Goal: Find specific page/section: Find specific page/section

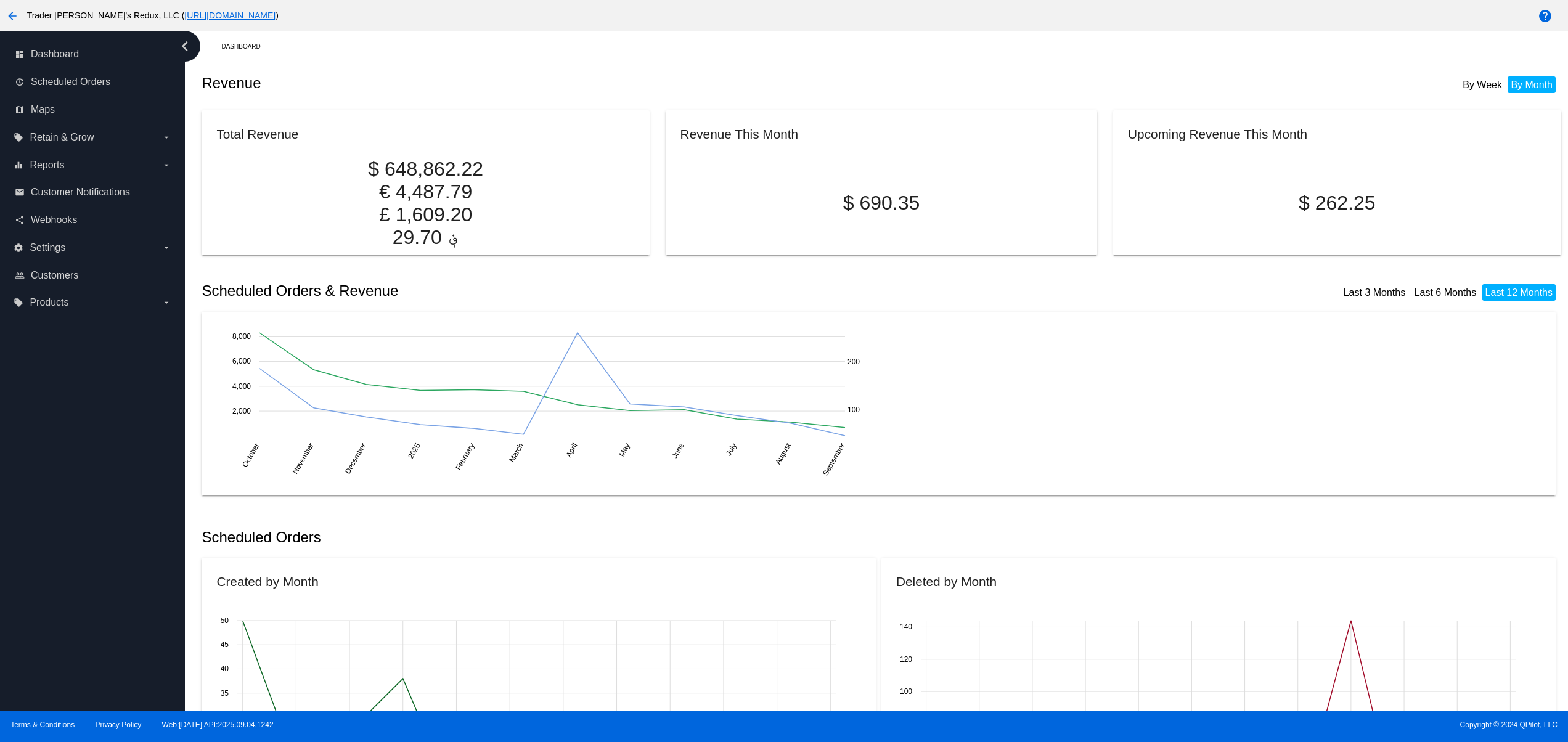
click at [48, 612] on div "dashboard Dashboard update Scheduled Orders map Maps local_offer Retain & Grow …" at bounding box center [93, 371] width 185 height 681
click at [23, 562] on div "dashboard Dashboard update Scheduled Orders map Maps local_offer Retain & Grow …" at bounding box center [93, 371] width 185 height 681
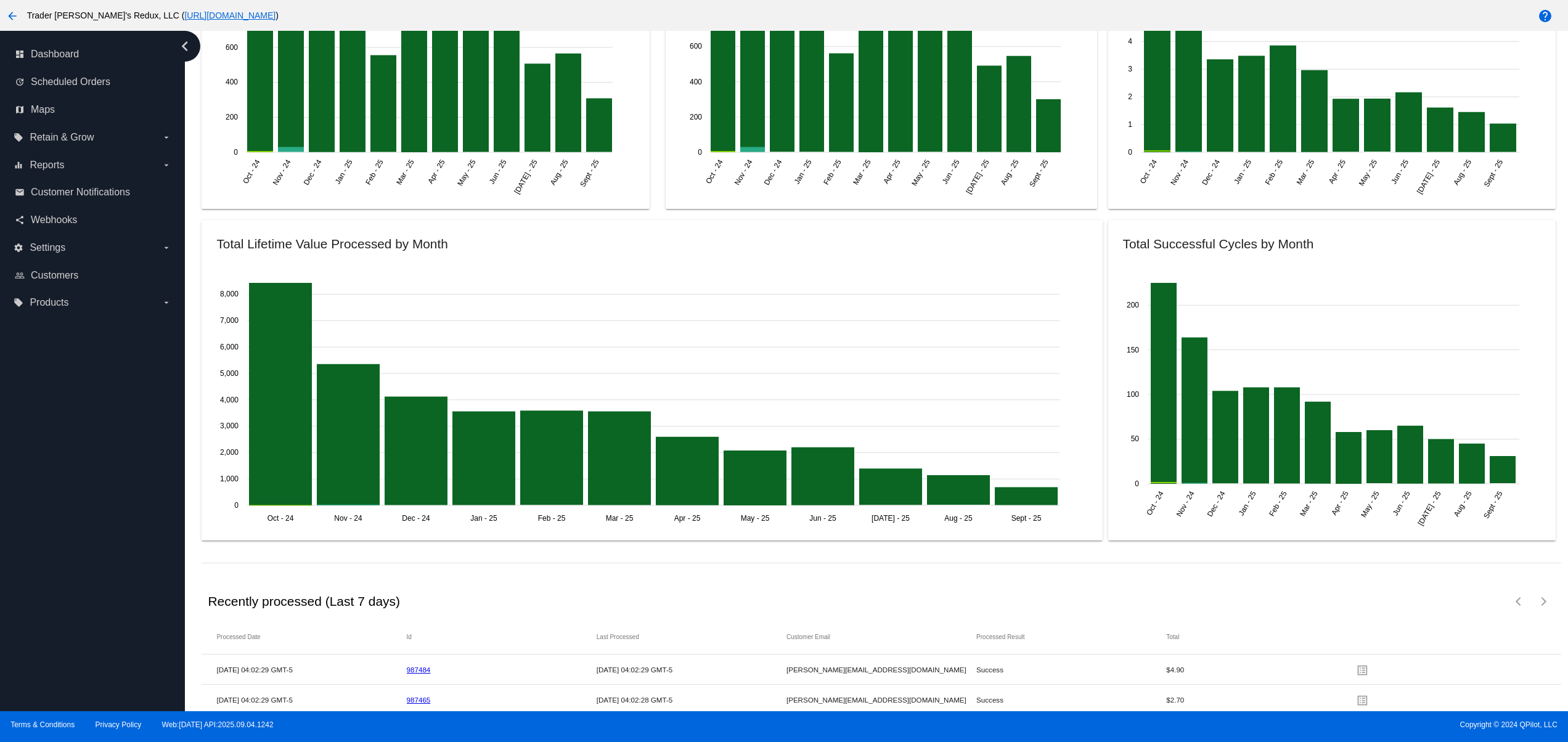
click at [74, 627] on div "dashboard Dashboard update Scheduled Orders map Maps local_offer Retain & Grow …" at bounding box center [93, 371] width 185 height 681
click at [72, 573] on div "dashboard Dashboard update Scheduled Orders map Maps local_offer Retain & Grow …" at bounding box center [93, 371] width 185 height 681
click at [62, 541] on div "dashboard Dashboard update Scheduled Orders map Maps local_offer Retain & Grow …" at bounding box center [93, 371] width 185 height 681
click at [43, 496] on div "dashboard Dashboard update Scheduled Orders map Maps local_offer Retain & Grow …" at bounding box center [93, 371] width 185 height 681
click at [33, 473] on div "dashboard Dashboard update Scheduled Orders map Maps local_offer Retain & Grow …" at bounding box center [93, 371] width 185 height 681
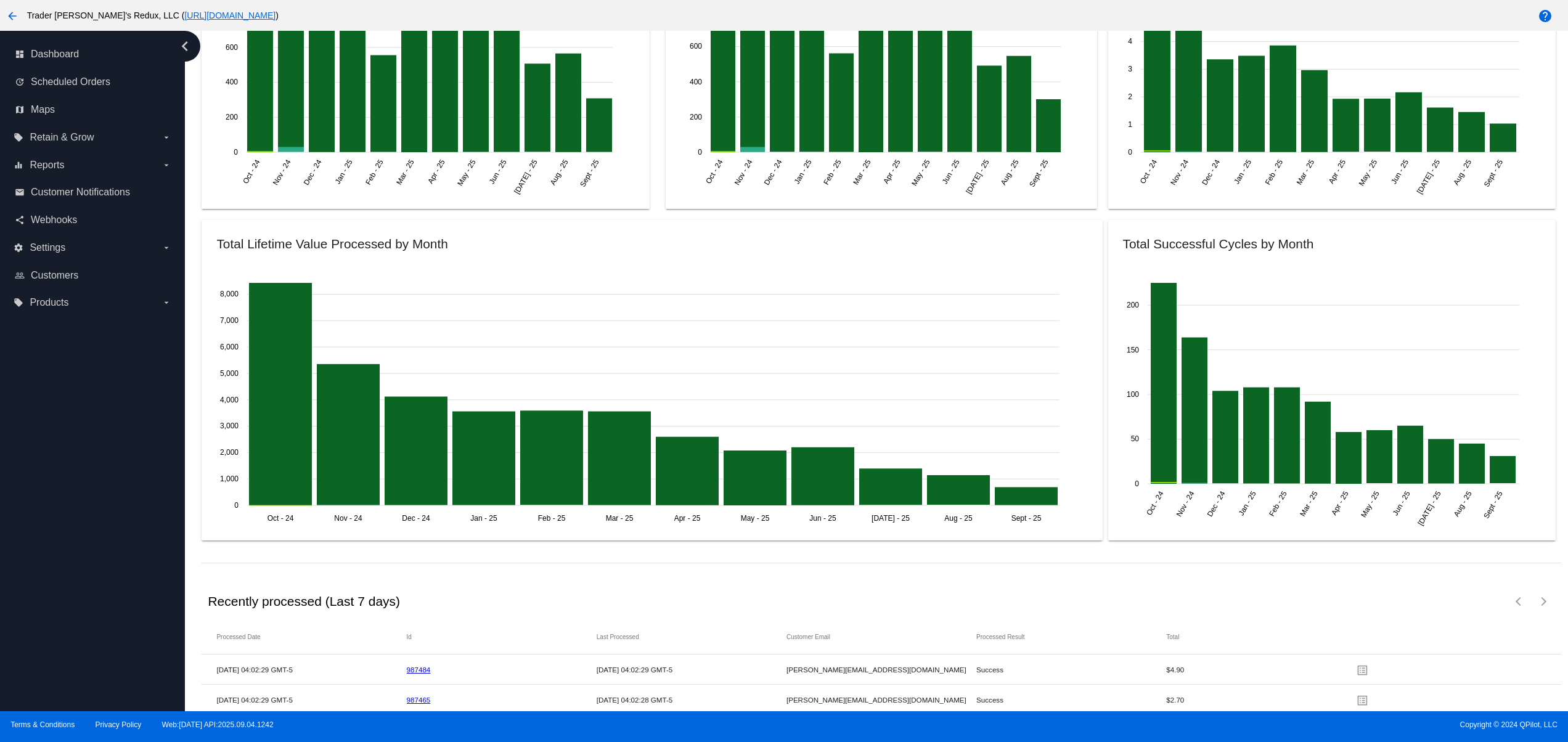
click at [83, 639] on div "dashboard Dashboard update Scheduled Orders map Maps local_offer Retain & Grow …" at bounding box center [93, 371] width 185 height 681
click at [77, 622] on div "dashboard Dashboard update Scheduled Orders map Maps local_offer Retain & Grow …" at bounding box center [93, 371] width 185 height 681
click at [74, 597] on div "dashboard Dashboard update Scheduled Orders map Maps local_offer Retain & Grow …" at bounding box center [93, 371] width 185 height 681
click at [74, 563] on div "dashboard Dashboard update Scheduled Orders map Maps local_offer Retain & Grow …" at bounding box center [93, 371] width 185 height 681
click at [58, 511] on div "dashboard Dashboard update Scheduled Orders map Maps local_offer Retain & Grow …" at bounding box center [93, 371] width 185 height 681
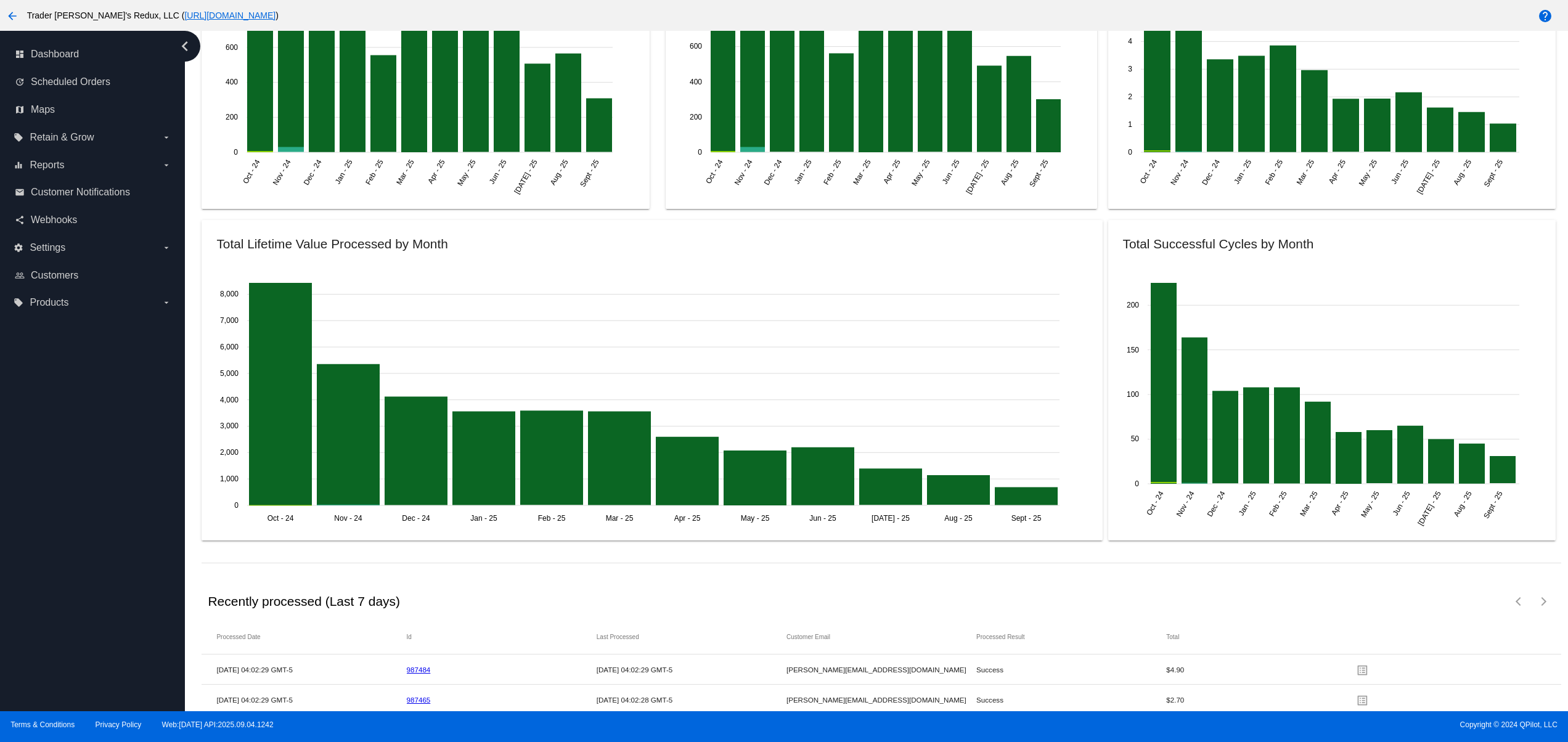
click at [55, 462] on div "dashboard Dashboard update Scheduled Orders map Maps local_offer Retain & Grow …" at bounding box center [93, 371] width 185 height 681
click at [55, 420] on div "dashboard Dashboard update Scheduled Orders map Maps local_offer Retain & Grow …" at bounding box center [93, 371] width 185 height 681
click at [93, 627] on div "dashboard Dashboard update Scheduled Orders map Maps local_offer Retain & Grow …" at bounding box center [93, 371] width 185 height 681
click at [85, 582] on div "dashboard Dashboard update Scheduled Orders map Maps local_offer Retain & Grow …" at bounding box center [93, 371] width 185 height 681
click at [82, 555] on div "dashboard Dashboard update Scheduled Orders map Maps local_offer Retain & Grow …" at bounding box center [93, 371] width 185 height 681
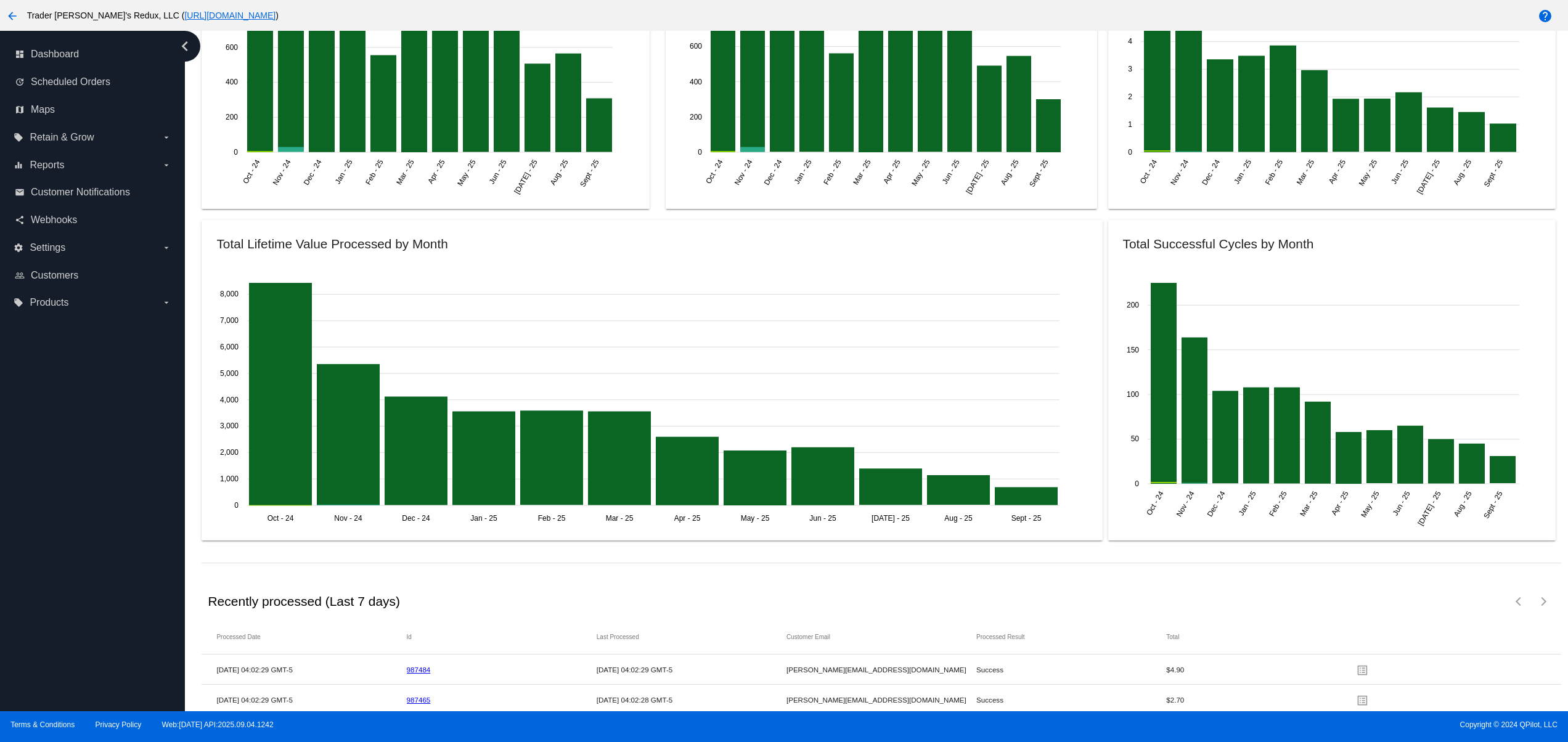
click at [71, 516] on div "dashboard Dashboard update Scheduled Orders map Maps local_offer Retain & Grow …" at bounding box center [93, 371] width 185 height 681
click at [63, 515] on div "dashboard Dashboard update Scheduled Orders map Maps local_offer Retain & Grow …" at bounding box center [93, 371] width 185 height 681
click at [67, 658] on div "dashboard Dashboard update Scheduled Orders map Maps local_offer Retain & Grow …" at bounding box center [93, 371] width 185 height 681
click at [68, 590] on div "dashboard Dashboard update Scheduled Orders map Maps local_offer Retain & Grow …" at bounding box center [93, 371] width 185 height 681
click at [67, 531] on div "dashboard Dashboard update Scheduled Orders map Maps local_offer Retain & Grow …" at bounding box center [93, 371] width 185 height 681
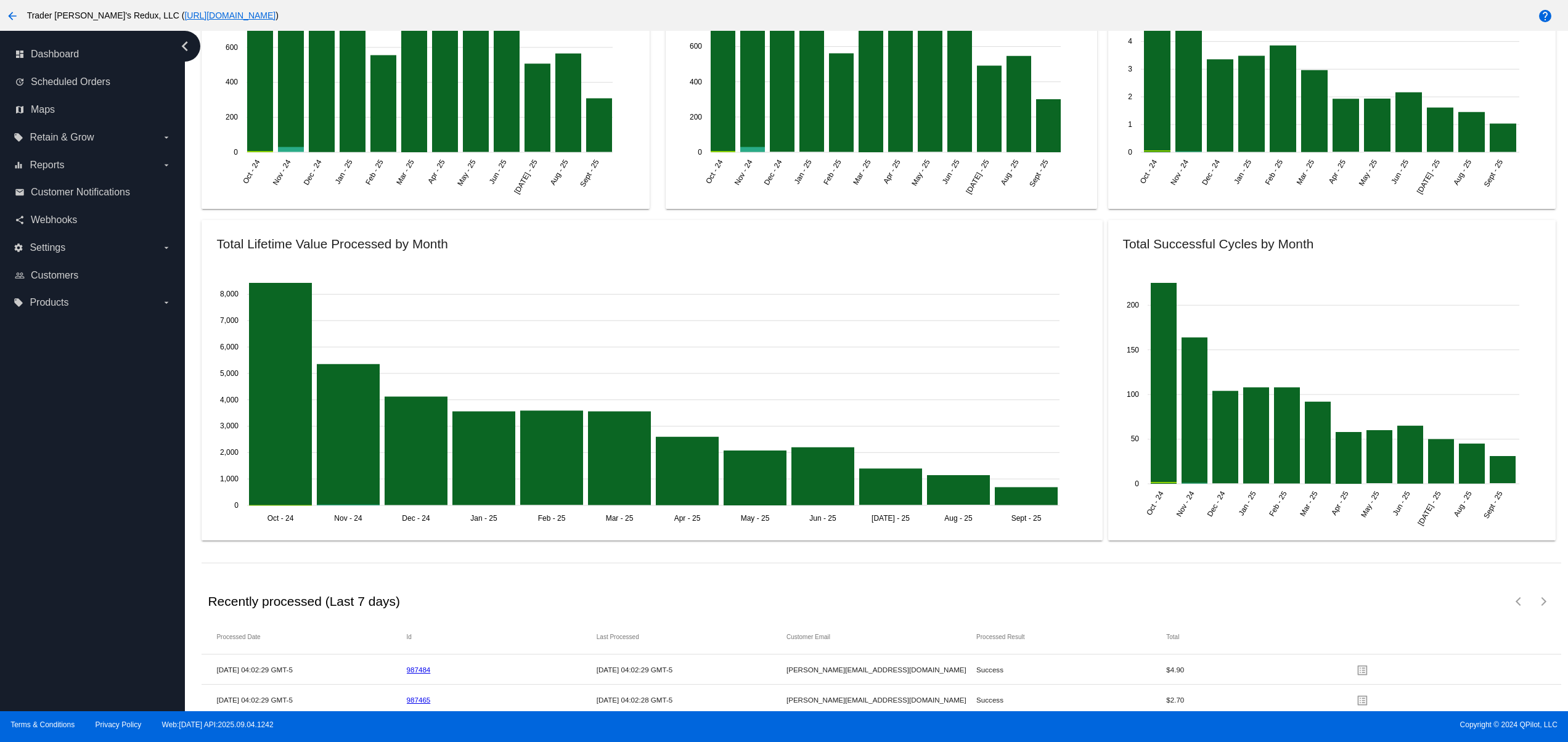
click at [65, 496] on div "dashboard Dashboard update Scheduled Orders map Maps local_offer Retain & Grow …" at bounding box center [93, 371] width 185 height 681
click at [60, 459] on div "dashboard Dashboard update Scheduled Orders map Maps local_offer Retain & Grow …" at bounding box center [93, 371] width 185 height 681
click at [65, 652] on div "dashboard Dashboard update Scheduled Orders map Maps local_offer Retain & Grow …" at bounding box center [93, 371] width 185 height 681
click at [74, 590] on div "dashboard Dashboard update Scheduled Orders map Maps local_offer Retain & Grow …" at bounding box center [93, 371] width 185 height 681
click at [80, 524] on div "dashboard Dashboard update Scheduled Orders map Maps local_offer Retain & Grow …" at bounding box center [93, 371] width 185 height 681
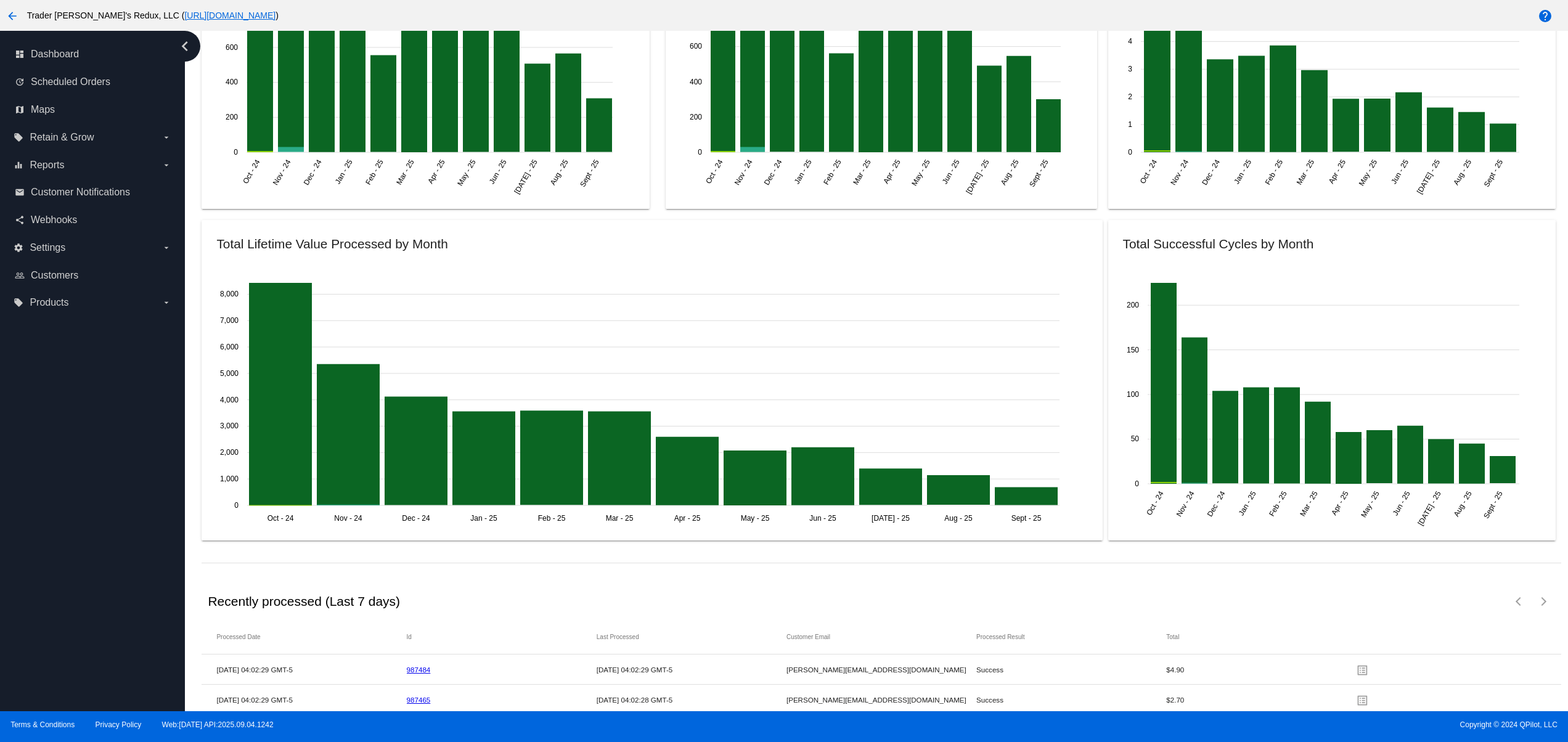
click at [75, 496] on div "dashboard Dashboard update Scheduled Orders map Maps local_offer Retain & Grow …" at bounding box center [93, 371] width 185 height 681
click at [61, 437] on div "dashboard Dashboard update Scheduled Orders map Maps local_offer Retain & Grow …" at bounding box center [93, 371] width 185 height 681
click at [61, 397] on div "dashboard Dashboard update Scheduled Orders map Maps local_offer Retain & Grow …" at bounding box center [93, 371] width 185 height 681
click at [123, 670] on div "dashboard Dashboard update Scheduled Orders map Maps local_offer Retain & Grow …" at bounding box center [93, 371] width 185 height 681
click at [105, 622] on div "dashboard Dashboard update Scheduled Orders map Maps local_offer Retain & Grow …" at bounding box center [93, 371] width 185 height 681
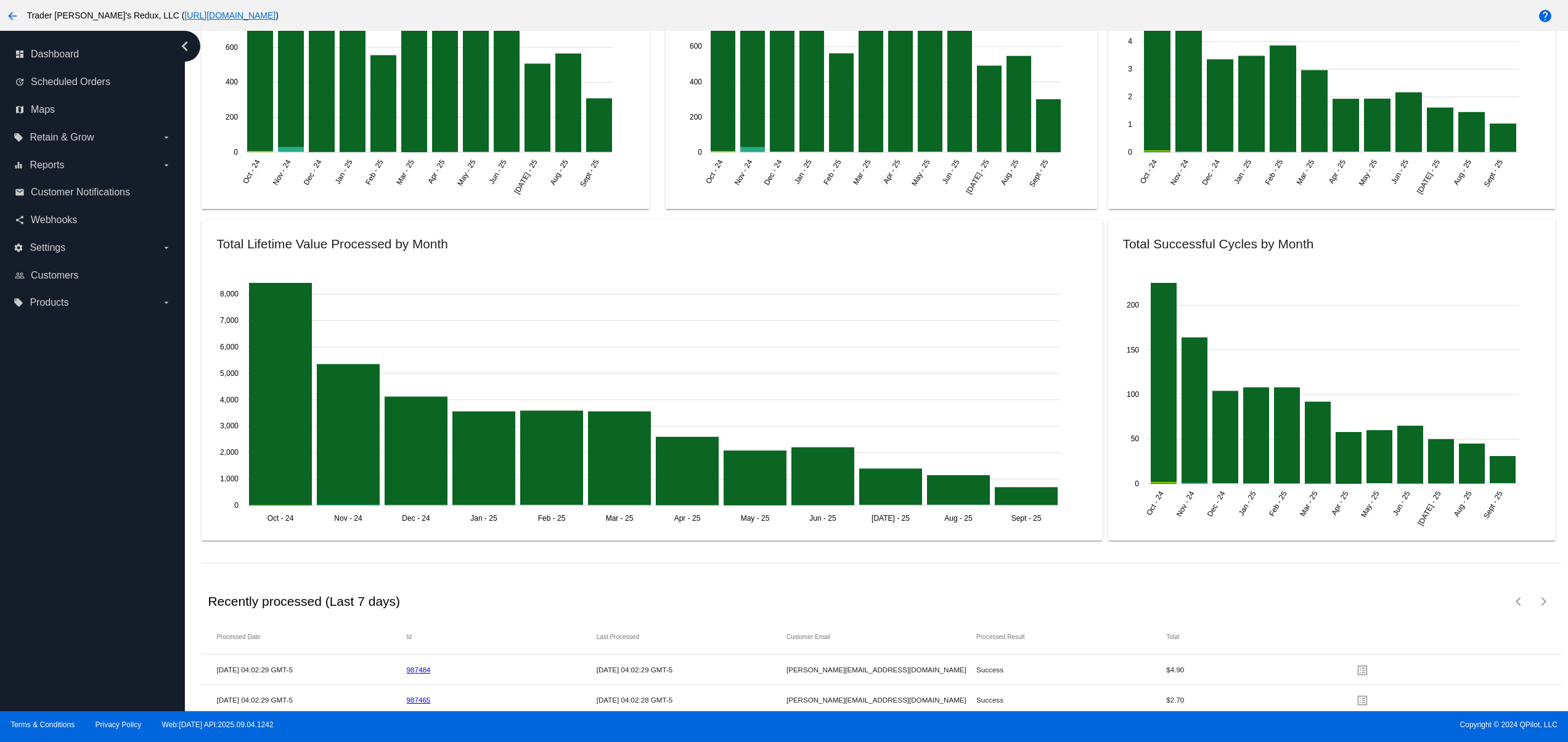
click at [99, 558] on div "dashboard Dashboard update Scheduled Orders map Maps local_offer Retain & Grow …" at bounding box center [93, 371] width 185 height 681
click at [97, 496] on div "dashboard Dashboard update Scheduled Orders map Maps local_offer Retain & Grow …" at bounding box center [93, 371] width 185 height 681
click at [94, 467] on div "dashboard Dashboard update Scheduled Orders map Maps local_offer Retain & Grow …" at bounding box center [93, 371] width 185 height 681
click at [85, 435] on div "dashboard Dashboard update Scheduled Orders map Maps local_offer Retain & Grow …" at bounding box center [93, 371] width 185 height 681
drag, startPoint x: 71, startPoint y: 657, endPoint x: 65, endPoint y: 616, distance: 41.4
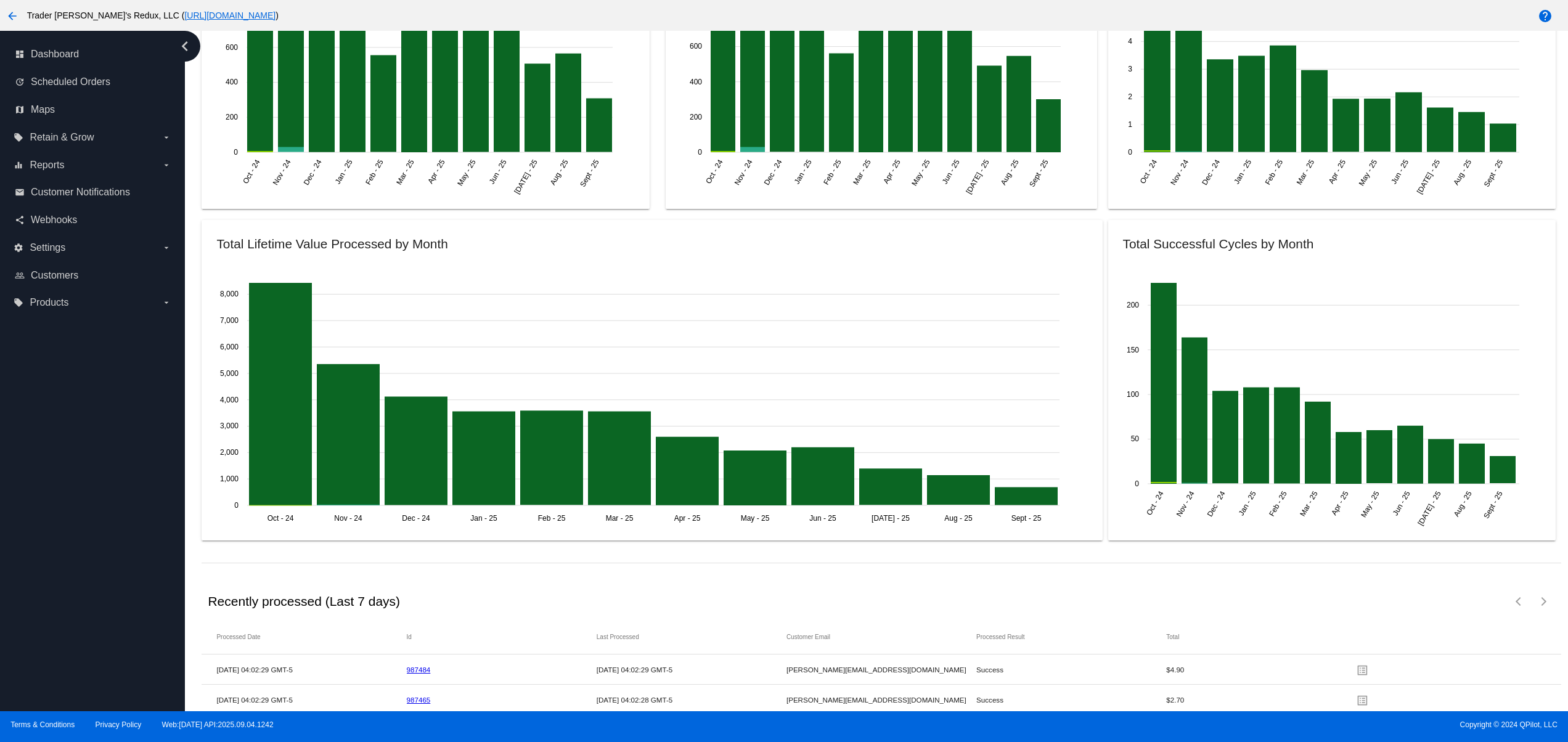
click at [72, 659] on div "dashboard Dashboard update Scheduled Orders map Maps local_offer Retain & Grow …" at bounding box center [93, 371] width 185 height 681
click at [65, 615] on div "dashboard Dashboard update Scheduled Orders map Maps local_offer Retain & Grow …" at bounding box center [93, 371] width 185 height 681
click at [65, 582] on div "dashboard Dashboard update Scheduled Orders map Maps local_offer Retain & Grow …" at bounding box center [93, 371] width 185 height 681
click at [65, 550] on div "dashboard Dashboard update Scheduled Orders map Maps local_offer Retain & Grow …" at bounding box center [93, 371] width 185 height 681
click at [63, 511] on div "dashboard Dashboard update Scheduled Orders map Maps local_offer Retain & Grow …" at bounding box center [93, 371] width 185 height 681
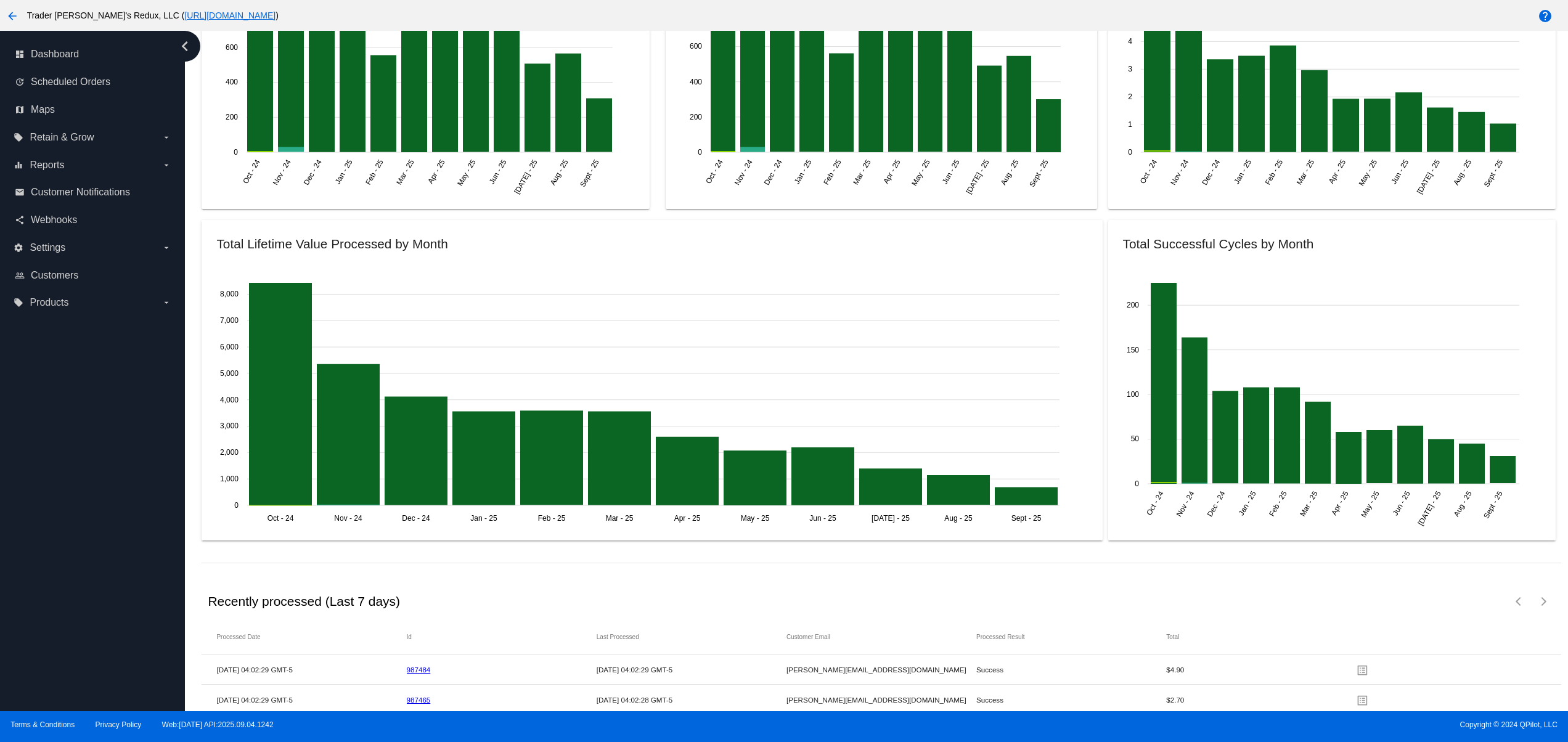
click at [61, 682] on div "dashboard Dashboard update Scheduled Orders map Maps local_offer Retain & Grow …" at bounding box center [93, 371] width 185 height 681
click at [48, 641] on div "dashboard Dashboard update Scheduled Orders map Maps local_offer Retain & Grow …" at bounding box center [93, 371] width 185 height 681
click at [40, 587] on div "dashboard Dashboard update Scheduled Orders map Maps local_offer Retain & Grow …" at bounding box center [93, 371] width 185 height 681
click at [40, 528] on div "dashboard Dashboard update Scheduled Orders map Maps local_offer Retain & Grow …" at bounding box center [93, 371] width 185 height 681
click at [40, 496] on div "dashboard Dashboard update Scheduled Orders map Maps local_offer Retain & Grow …" at bounding box center [93, 371] width 185 height 681
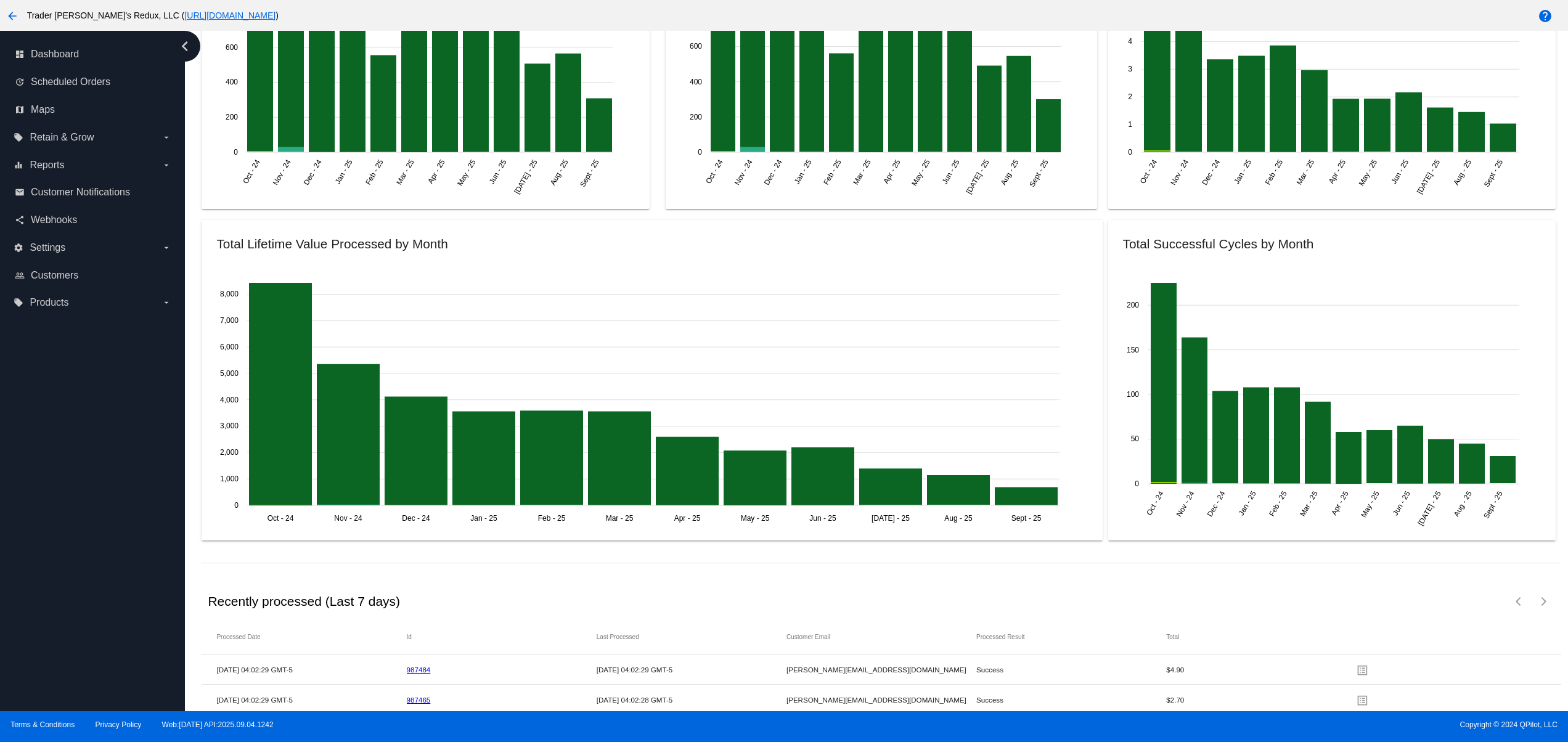
click at [40, 455] on div "dashboard Dashboard update Scheduled Orders map Maps local_offer Retain & Grow …" at bounding box center [93, 371] width 185 height 681
drag, startPoint x: 32, startPoint y: 449, endPoint x: 64, endPoint y: 442, distance: 32.8
click at [37, 449] on div "dashboard Dashboard update Scheduled Orders map Maps local_offer Retain & Grow …" at bounding box center [93, 371] width 185 height 681
click at [68, 603] on div "dashboard Dashboard update Scheduled Orders map Maps local_offer Retain & Grow …" at bounding box center [93, 371] width 185 height 681
click at [56, 566] on div "dashboard Dashboard update Scheduled Orders map Maps local_offer Retain & Grow …" at bounding box center [93, 371] width 185 height 681
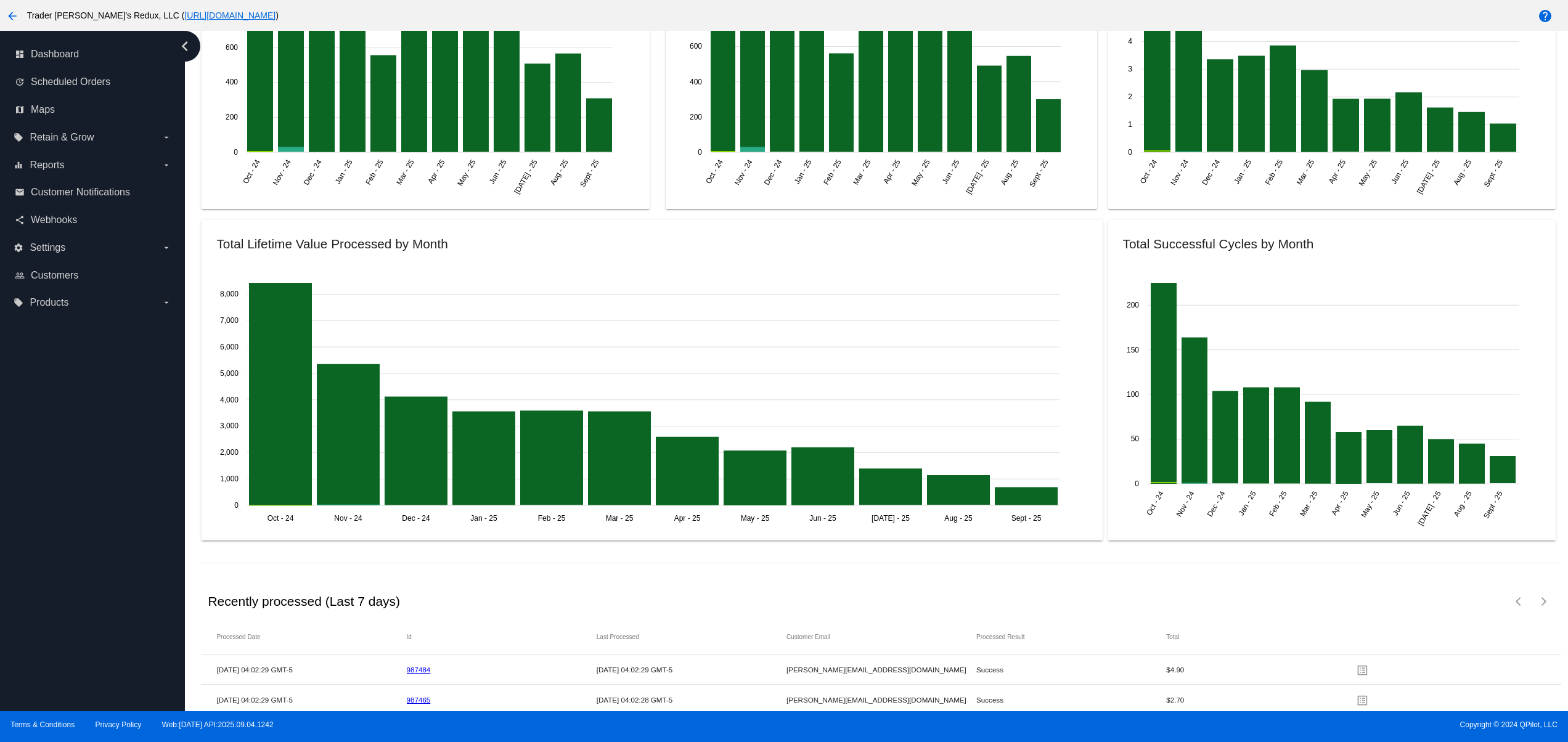
click at [56, 531] on div "dashboard Dashboard update Scheduled Orders map Maps local_offer Retain & Grow …" at bounding box center [93, 371] width 185 height 681
click at [50, 492] on div "dashboard Dashboard update Scheduled Orders map Maps local_offer Retain & Grow …" at bounding box center [93, 371] width 185 height 681
click at [106, 620] on div "dashboard Dashboard update Scheduled Orders map Maps local_offer Retain & Grow …" at bounding box center [93, 371] width 185 height 681
click at [105, 540] on div "dashboard Dashboard update Scheduled Orders map Maps local_offer Retain & Grow …" at bounding box center [93, 371] width 185 height 681
click at [78, 459] on div "dashboard Dashboard update Scheduled Orders map Maps local_offer Retain & Grow …" at bounding box center [93, 371] width 185 height 681
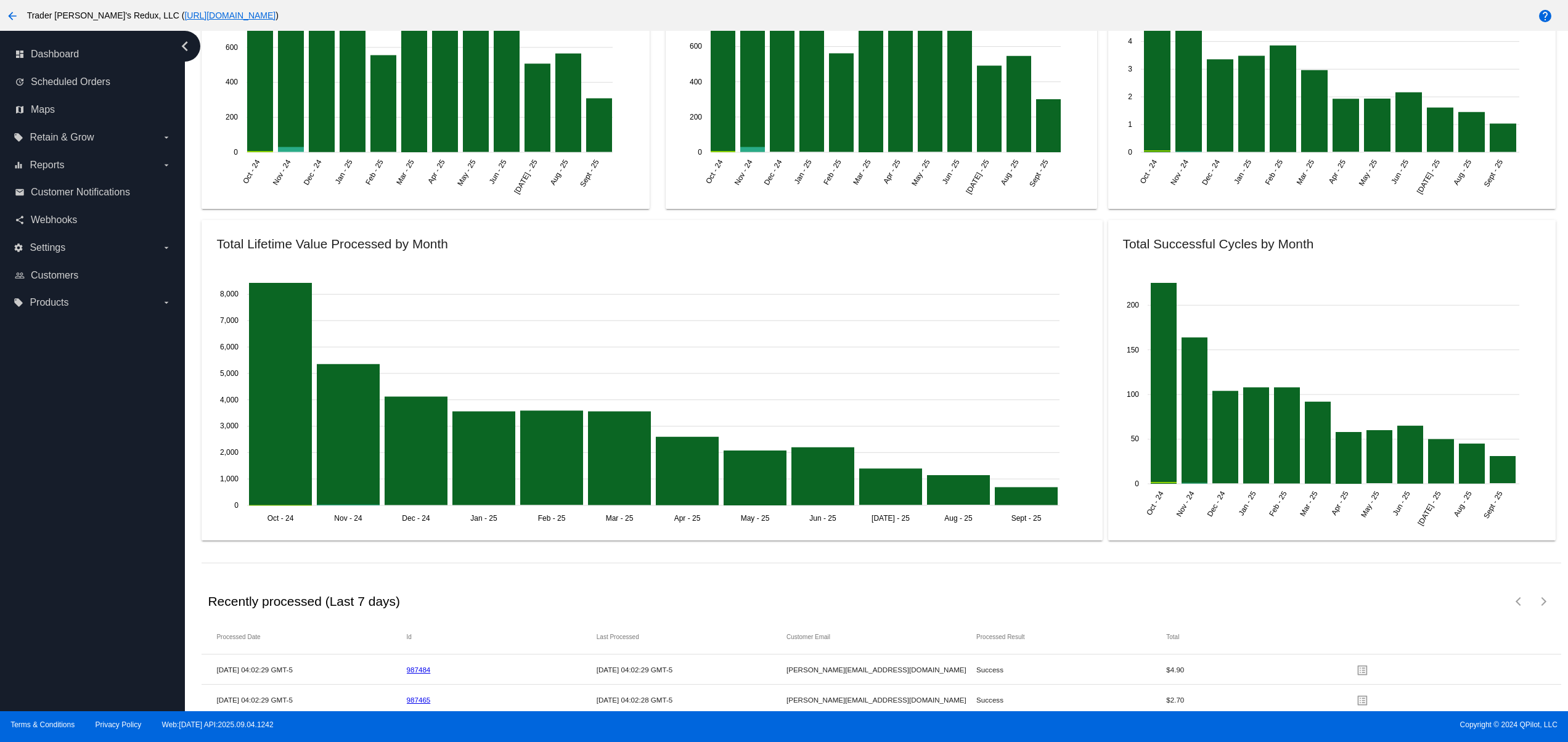
click at [50, 413] on div "dashboard Dashboard update Scheduled Orders map Maps local_offer Retain & Grow …" at bounding box center [93, 371] width 185 height 681
click at [28, 618] on div "dashboard Dashboard update Scheduled Orders map Maps local_offer Retain & Grow …" at bounding box center [93, 371] width 185 height 681
click at [32, 566] on div "dashboard Dashboard update Scheduled Orders map Maps local_offer Retain & Grow …" at bounding box center [93, 371] width 185 height 681
click at [31, 509] on div "dashboard Dashboard update Scheduled Orders map Maps local_offer Retain & Grow …" at bounding box center [93, 371] width 185 height 681
click at [28, 460] on div "dashboard Dashboard update Scheduled Orders map Maps local_offer Retain & Grow …" at bounding box center [93, 371] width 185 height 681
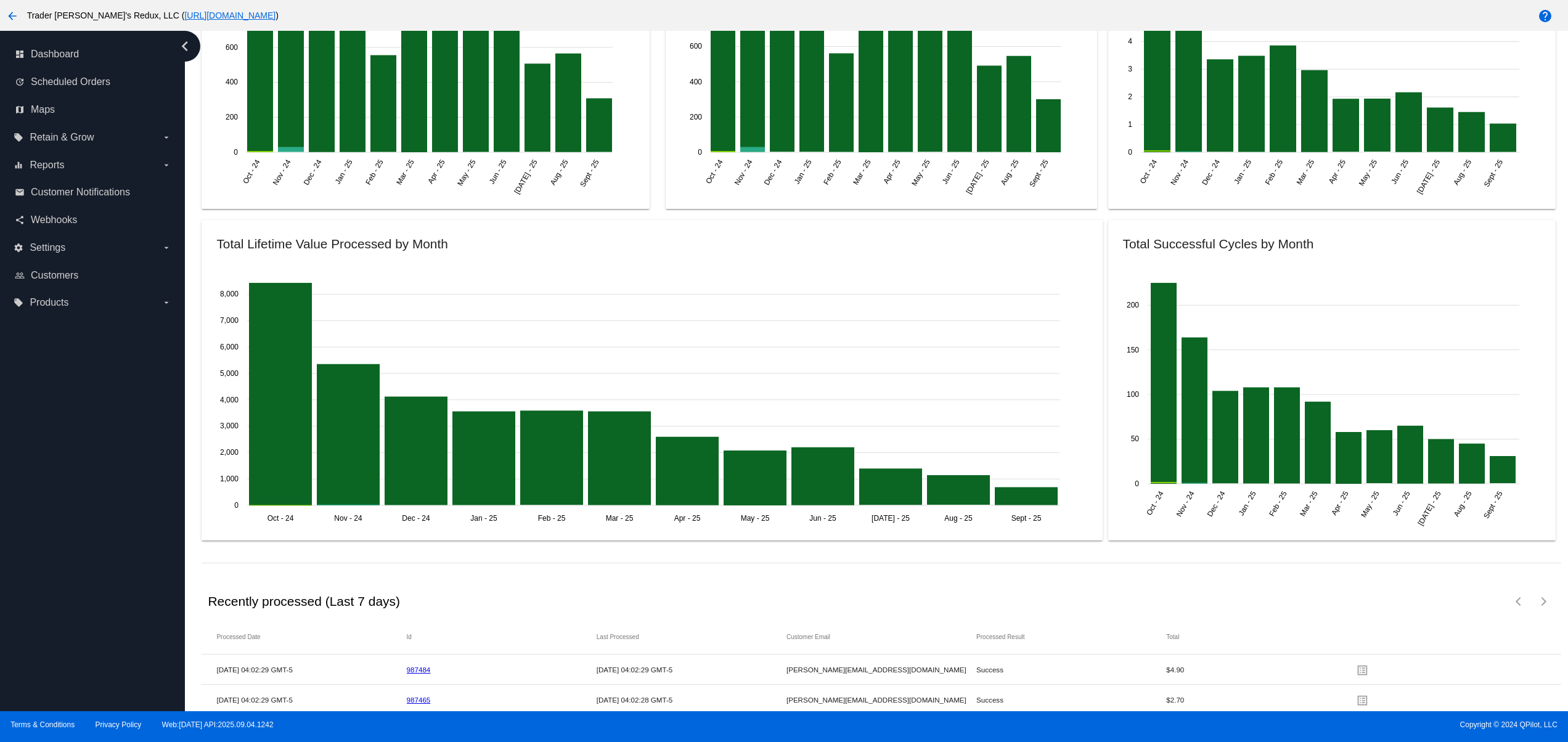
click at [29, 410] on div "dashboard Dashboard update Scheduled Orders map Maps local_offer Retain & Grow …" at bounding box center [93, 371] width 185 height 681
click at [83, 654] on div "dashboard Dashboard update Scheduled Orders map Maps local_offer Retain & Grow …" at bounding box center [93, 371] width 185 height 681
drag, startPoint x: 94, startPoint y: 607, endPoint x: 104, endPoint y: 592, distance: 18.0
click at [97, 604] on div "dashboard Dashboard update Scheduled Orders map Maps local_offer Retain & Grow …" at bounding box center [93, 371] width 185 height 681
click at [106, 541] on div "dashboard Dashboard update Scheduled Orders map Maps local_offer Retain & Grow …" at bounding box center [93, 371] width 185 height 681
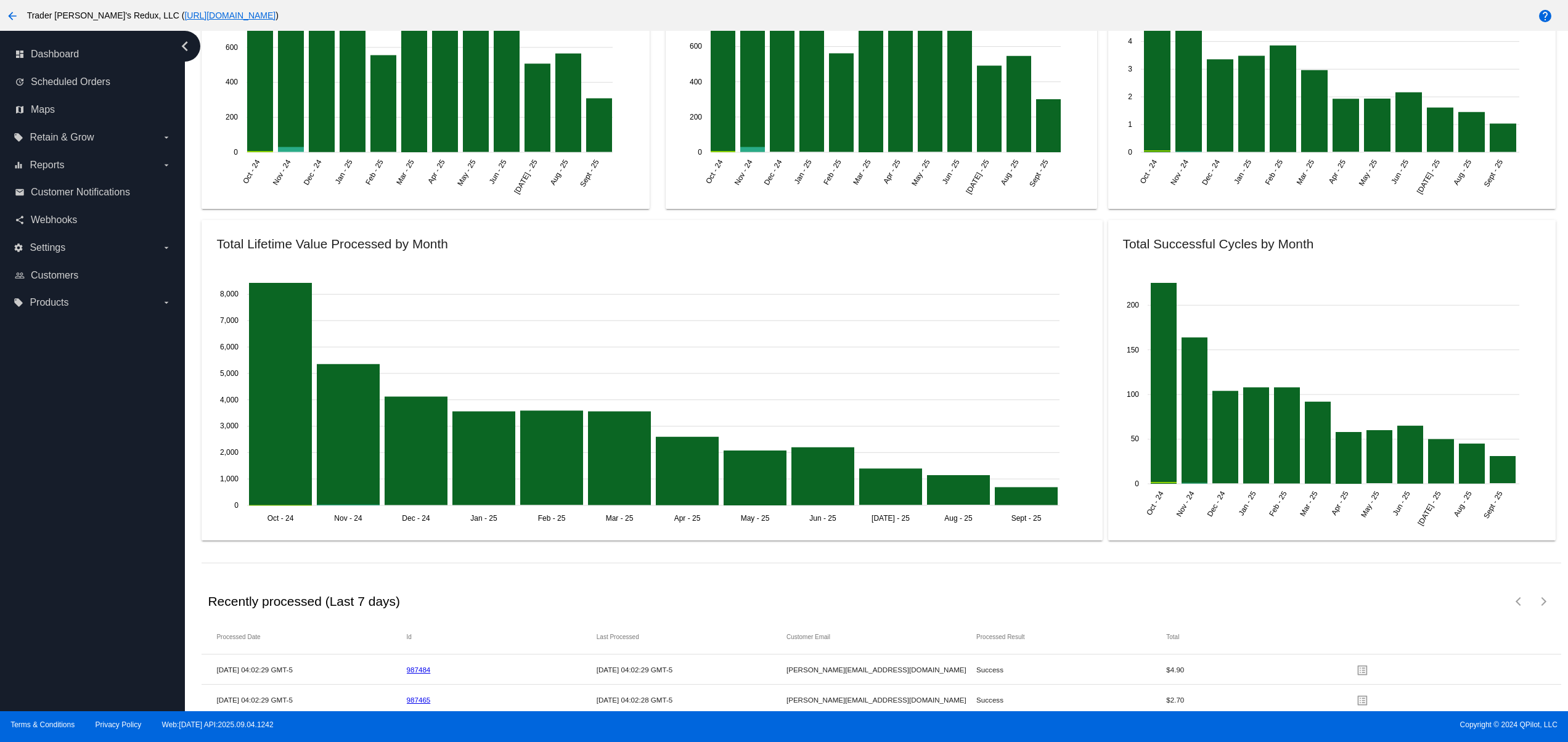
click at [105, 489] on div "dashboard Dashboard update Scheduled Orders map Maps local_offer Retain & Grow …" at bounding box center [93, 371] width 185 height 681
click at [102, 454] on div "dashboard Dashboard update Scheduled Orders map Maps local_offer Retain & Grow …" at bounding box center [93, 371] width 185 height 681
click at [92, 417] on div "dashboard Dashboard update Scheduled Orders map Maps local_offer Retain & Grow …" at bounding box center [93, 371] width 185 height 681
drag, startPoint x: 47, startPoint y: 604, endPoint x: 40, endPoint y: 541, distance: 63.4
click at [48, 605] on div "dashboard Dashboard update Scheduled Orders map Maps local_offer Retain & Grow …" at bounding box center [93, 371] width 185 height 681
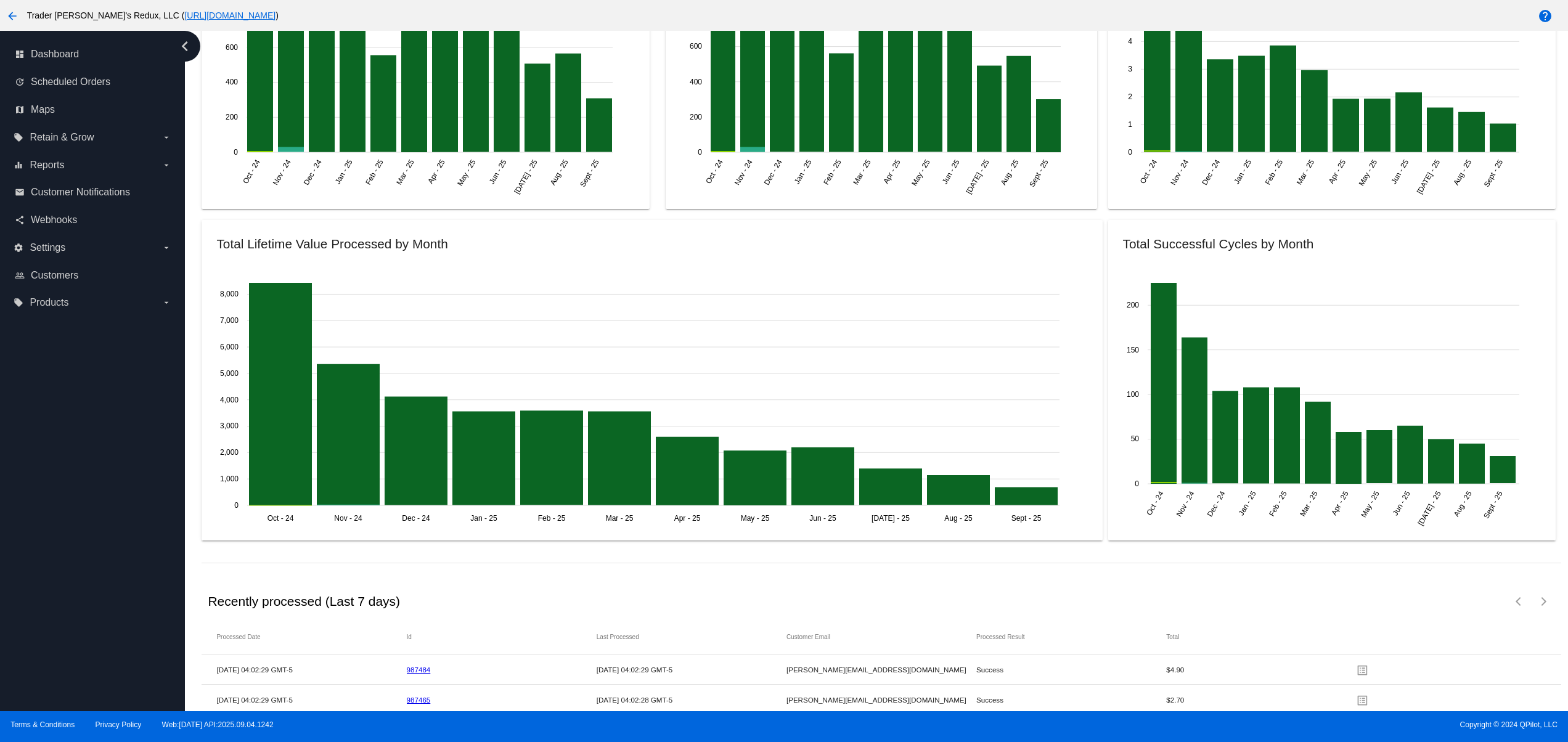
click at [40, 541] on div "dashboard Dashboard update Scheduled Orders map Maps local_offer Retain & Grow …" at bounding box center [93, 371] width 185 height 681
click at [40, 504] on div "dashboard Dashboard update Scheduled Orders map Maps local_offer Retain & Grow …" at bounding box center [93, 371] width 185 height 681
click at [40, 462] on div "dashboard Dashboard update Scheduled Orders map Maps local_offer Retain & Grow …" at bounding box center [93, 371] width 185 height 681
click at [39, 422] on div "dashboard Dashboard update Scheduled Orders map Maps local_offer Retain & Grow …" at bounding box center [93, 371] width 185 height 681
click at [40, 375] on div "dashboard Dashboard update Scheduled Orders map Maps local_offer Retain & Grow …" at bounding box center [93, 371] width 185 height 681
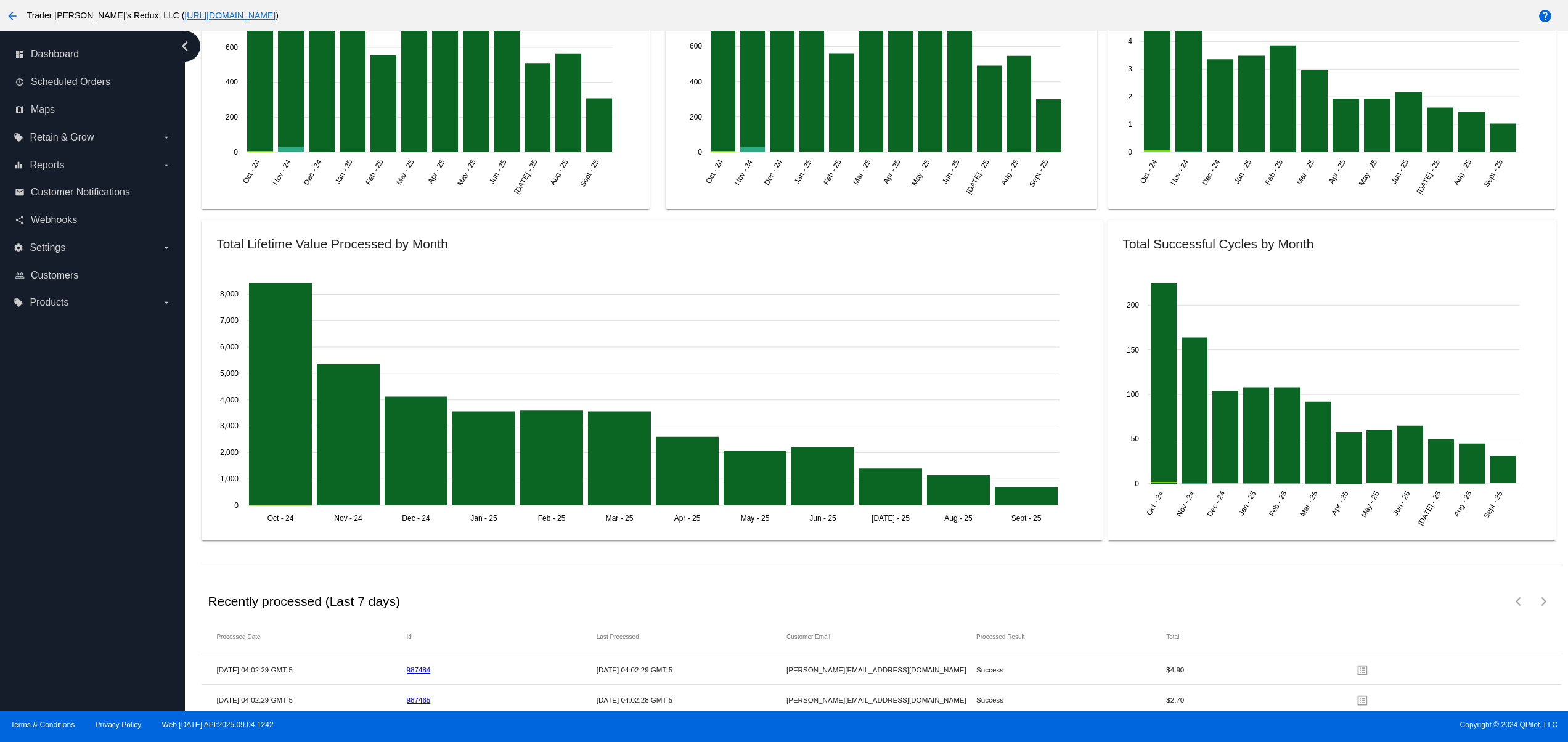
click at [79, 648] on div "dashboard Dashboard update Scheduled Orders map Maps local_offer Retain & Grow …" at bounding box center [93, 371] width 185 height 681
drag, startPoint x: 90, startPoint y: 587, endPoint x: 97, endPoint y: 568, distance: 20.2
click at [93, 584] on div "dashboard Dashboard update Scheduled Orders map Maps local_offer Retain & Grow …" at bounding box center [93, 371] width 185 height 681
click at [94, 509] on div "dashboard Dashboard update Scheduled Orders map Maps local_offer Retain & Grow …" at bounding box center [93, 371] width 185 height 681
click at [83, 464] on div "dashboard Dashboard update Scheduled Orders map Maps local_offer Retain & Grow …" at bounding box center [93, 371] width 185 height 681
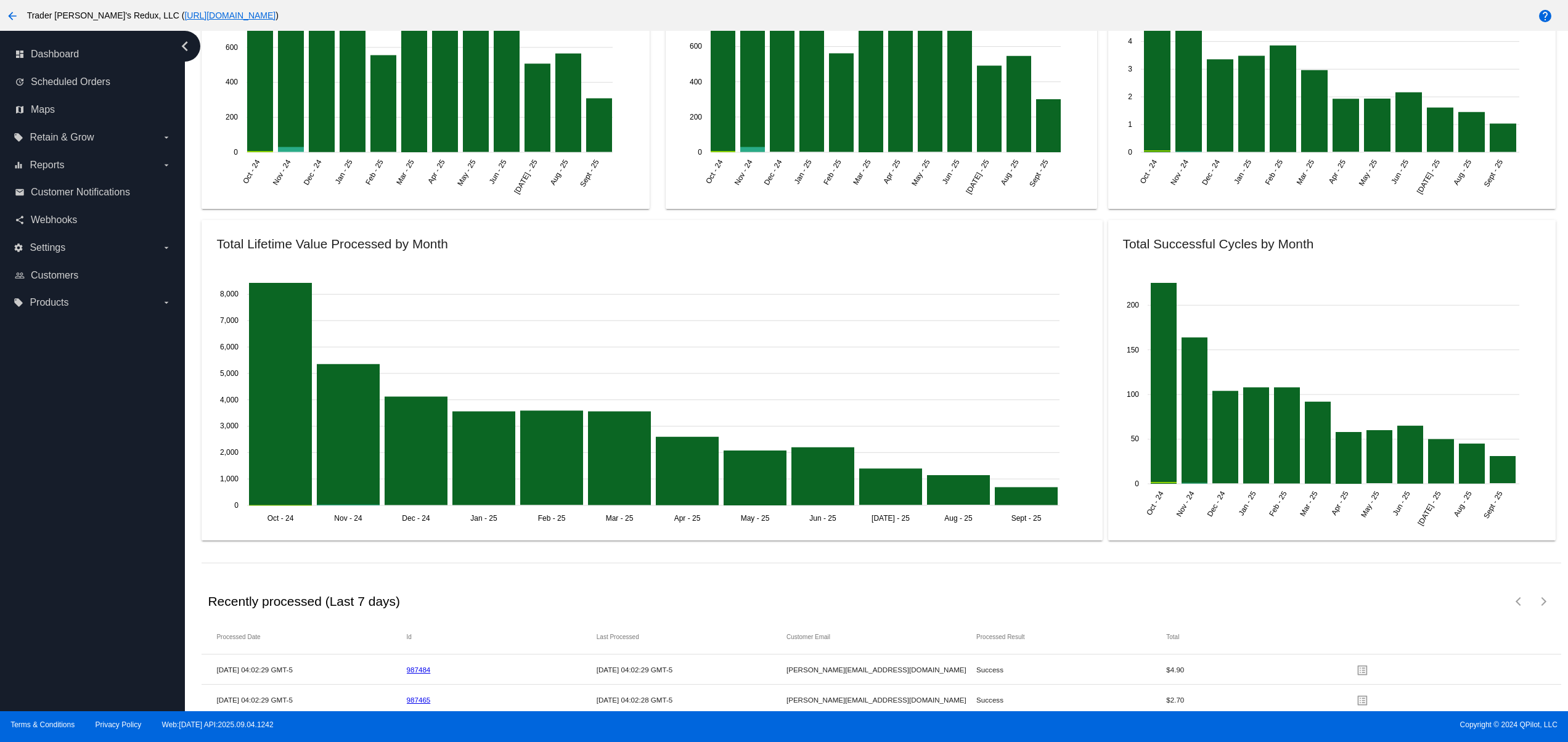
click at [83, 437] on div "dashboard Dashboard update Scheduled Orders map Maps local_offer Retain & Grow …" at bounding box center [93, 371] width 185 height 681
click at [83, 415] on div "dashboard Dashboard update Scheduled Orders map Maps local_offer Retain & Grow …" at bounding box center [93, 371] width 185 height 681
click at [127, 585] on div "dashboard Dashboard update Scheduled Orders map Maps local_offer Retain & Grow …" at bounding box center [93, 371] width 185 height 681
click at [97, 536] on div "dashboard Dashboard update Scheduled Orders map Maps local_offer Retain & Grow …" at bounding box center [93, 371] width 185 height 681
click at [82, 484] on div "dashboard Dashboard update Scheduled Orders map Maps local_offer Retain & Grow …" at bounding box center [93, 371] width 185 height 681
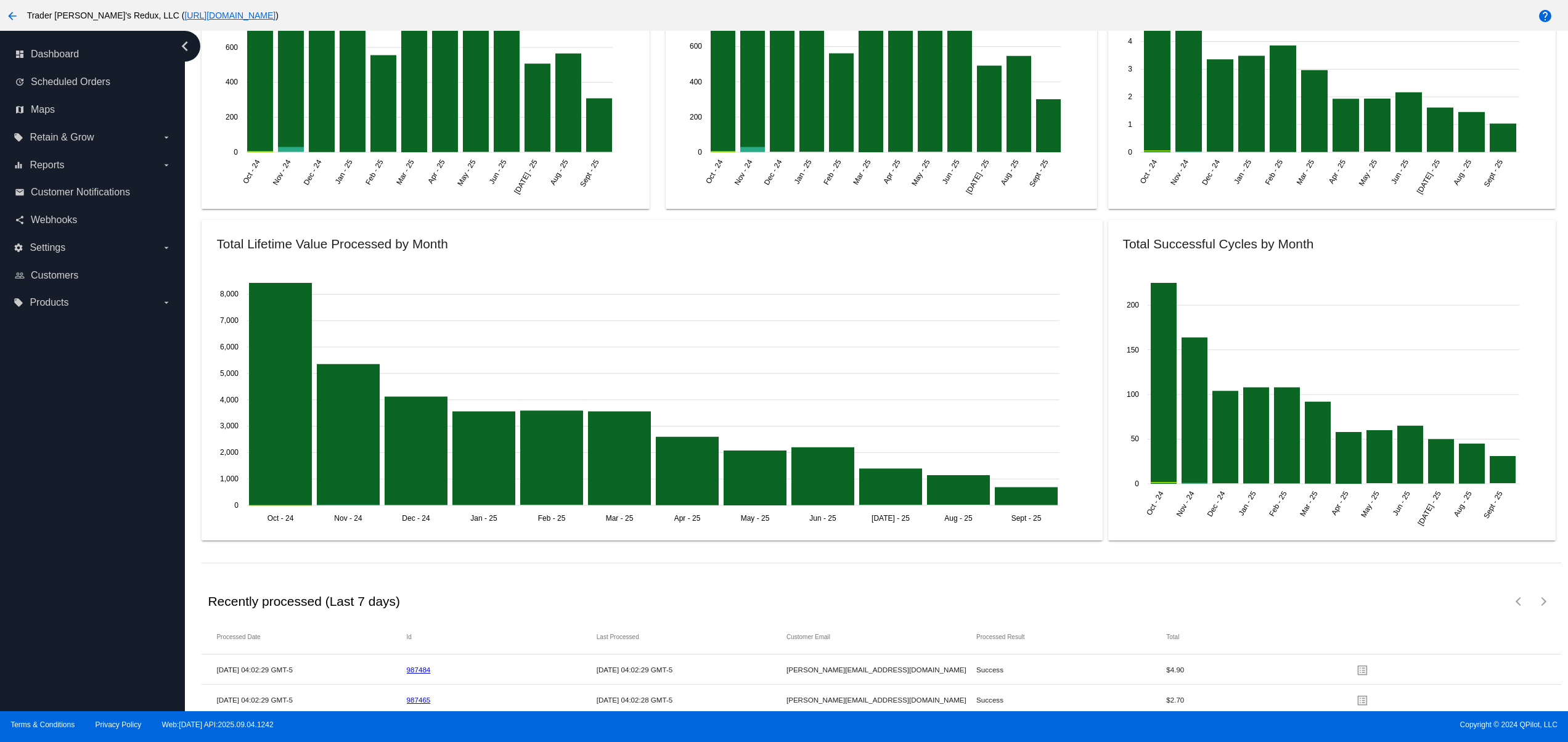
click at [82, 441] on div "dashboard Dashboard update Scheduled Orders map Maps local_offer Retain & Grow …" at bounding box center [93, 371] width 185 height 681
click at [76, 558] on div "dashboard Dashboard update Scheduled Orders map Maps local_offer Retain & Grow …" at bounding box center [93, 371] width 185 height 681
click at [77, 506] on div "dashboard Dashboard update Scheduled Orders map Maps local_offer Retain & Grow …" at bounding box center [93, 371] width 185 height 681
click at [72, 486] on div "dashboard Dashboard update Scheduled Orders map Maps local_offer Retain & Grow …" at bounding box center [93, 371] width 185 height 681
click at [72, 474] on div "dashboard Dashboard update Scheduled Orders map Maps local_offer Retain & Grow …" at bounding box center [93, 371] width 185 height 681
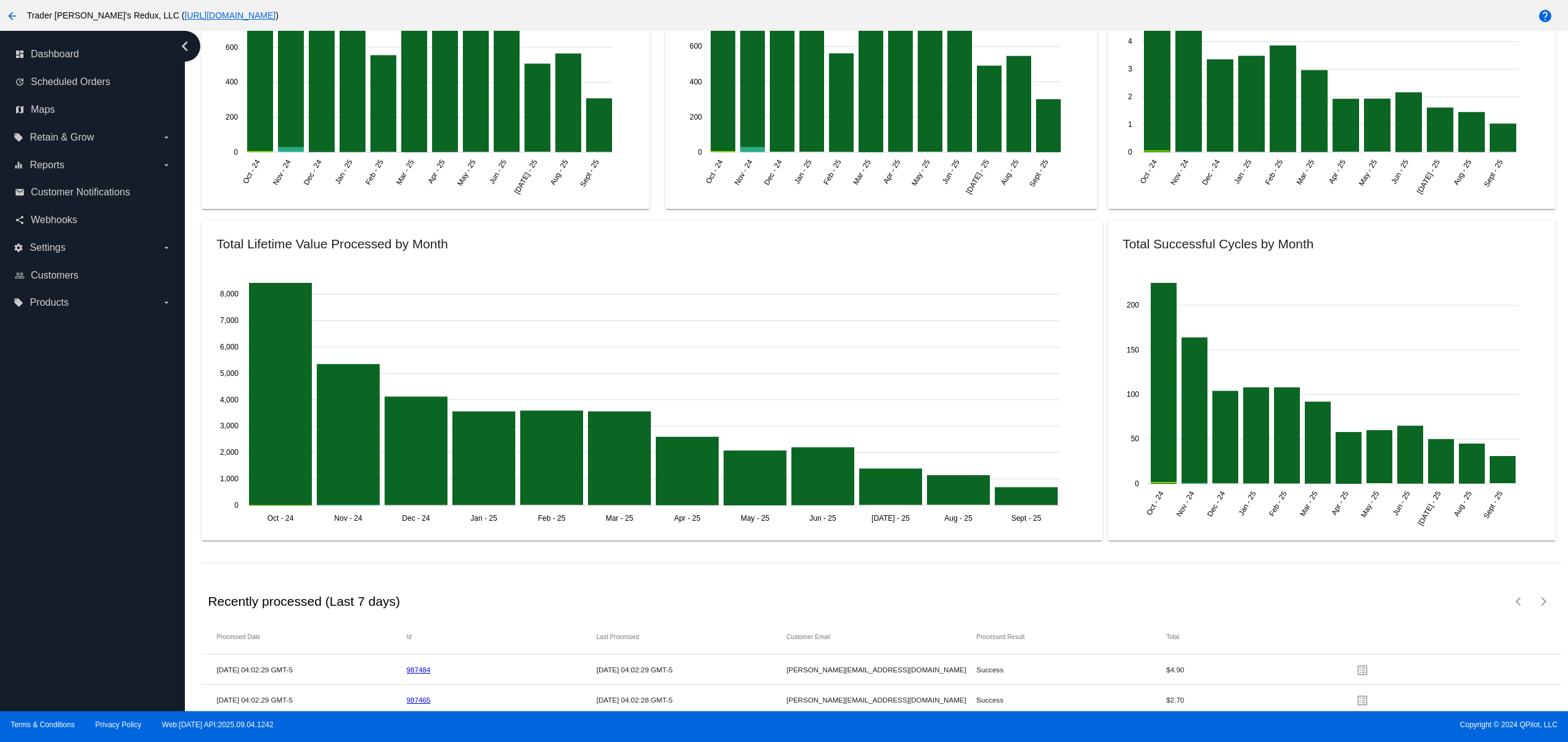
click at [72, 441] on div "dashboard Dashboard update Scheduled Orders map Maps local_offer Retain & Grow …" at bounding box center [93, 371] width 185 height 681
click at [143, 630] on div "dashboard Dashboard update Scheduled Orders map Maps local_offer Retain & Grow …" at bounding box center [93, 371] width 185 height 681
click at [127, 588] on div "dashboard Dashboard update Scheduled Orders map Maps local_offer Retain & Grow …" at bounding box center [93, 371] width 185 height 681
click at [117, 553] on div "dashboard Dashboard update Scheduled Orders map Maps local_offer Retain & Grow …" at bounding box center [93, 371] width 185 height 681
click at [106, 534] on div "dashboard Dashboard update Scheduled Orders map Maps local_offer Retain & Grow …" at bounding box center [93, 371] width 185 height 681
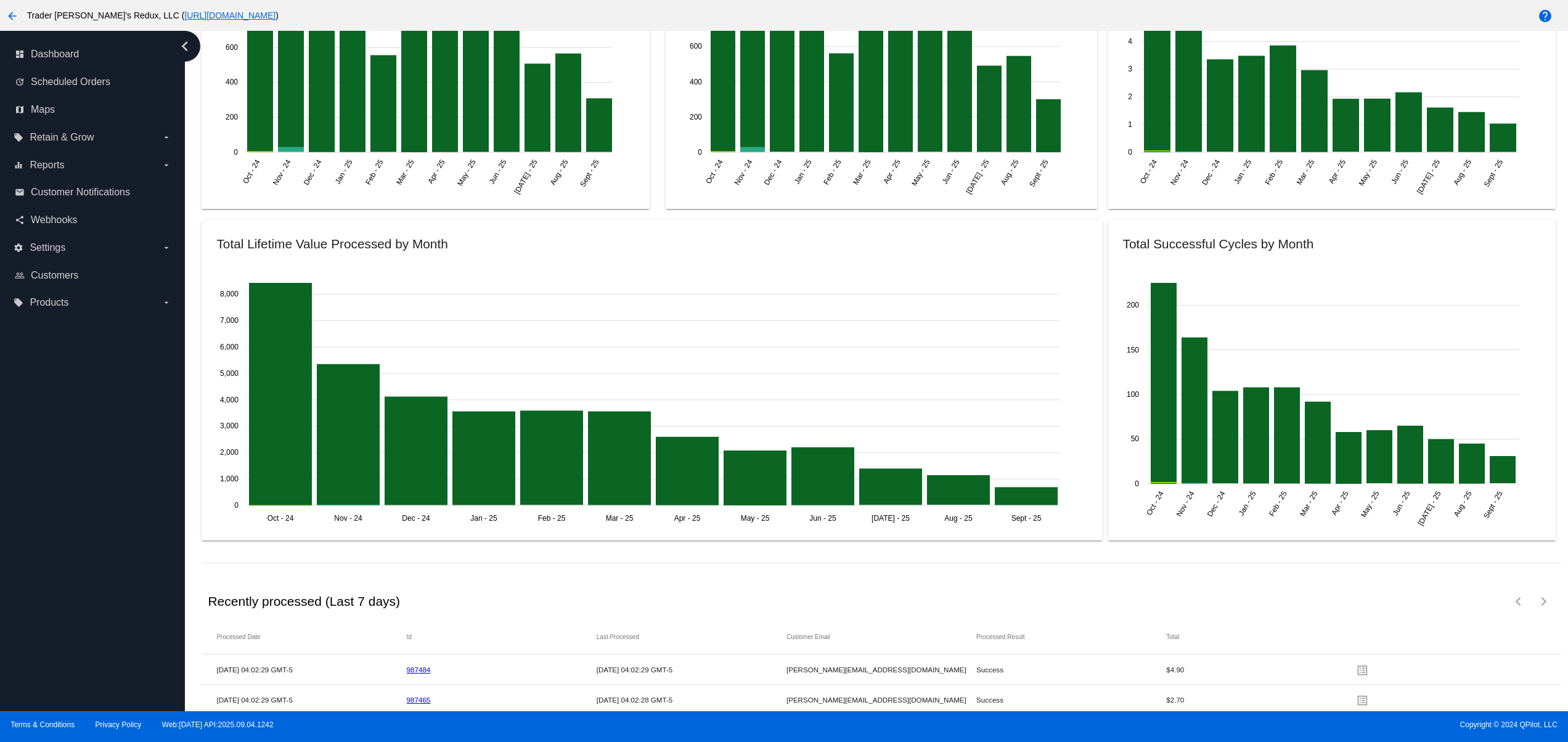
click at [93, 502] on div "dashboard Dashboard update Scheduled Orders map Maps local_offer Retain & Grow …" at bounding box center [93, 371] width 185 height 681
click at [93, 488] on div "dashboard Dashboard update Scheduled Orders map Maps local_offer Retain & Grow …" at bounding box center [93, 371] width 185 height 681
click at [72, 680] on div "dashboard Dashboard update Scheduled Orders map Maps local_offer Retain & Grow …" at bounding box center [93, 371] width 185 height 681
click at [70, 634] on div "dashboard Dashboard update Scheduled Orders map Maps local_offer Retain & Grow …" at bounding box center [93, 371] width 185 height 681
click at [65, 575] on div "dashboard Dashboard update Scheduled Orders map Maps local_offer Retain & Grow …" at bounding box center [93, 371] width 185 height 681
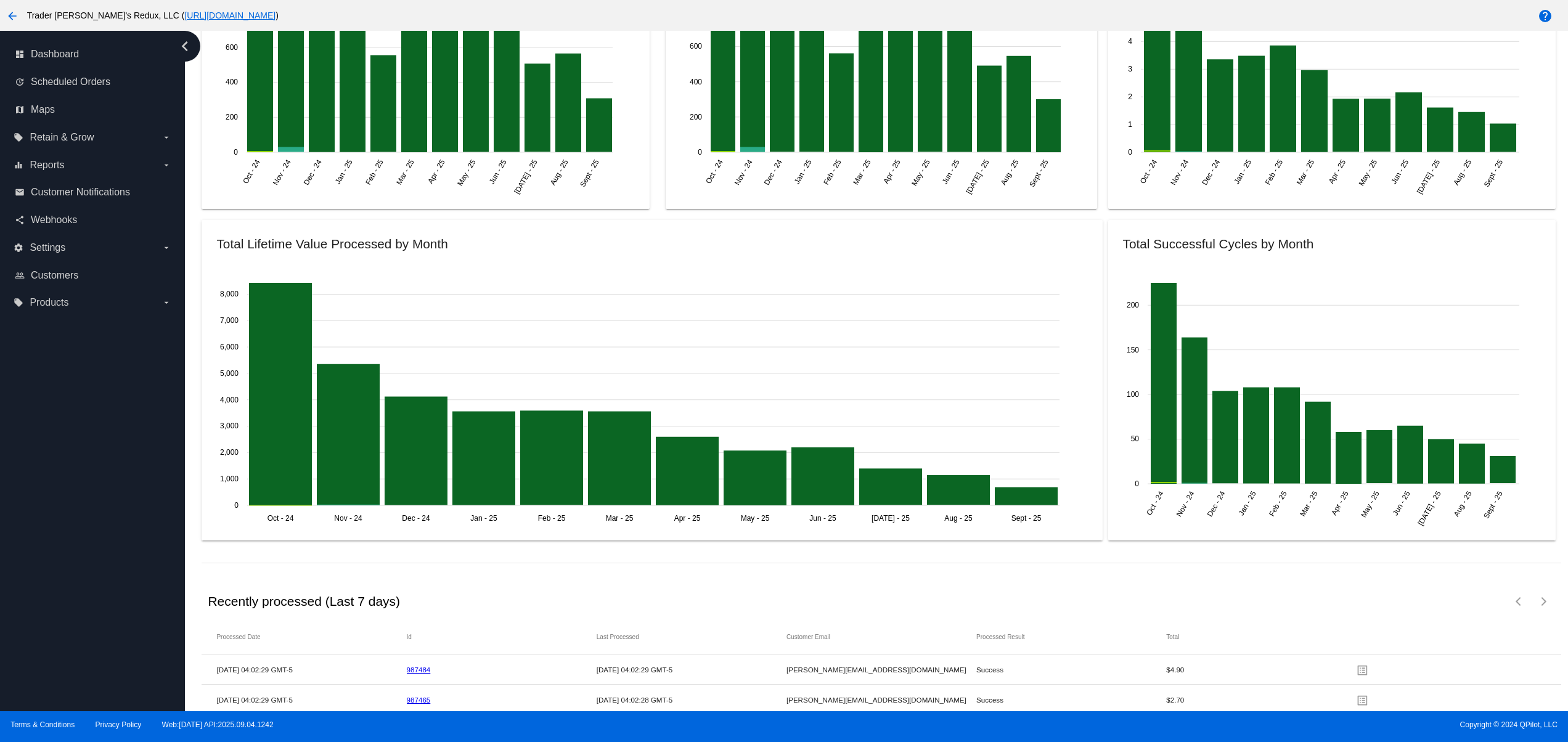
click at [65, 553] on div "dashboard Dashboard update Scheduled Orders map Maps local_offer Retain & Grow …" at bounding box center [93, 371] width 185 height 681
click at [65, 530] on div "dashboard Dashboard update Scheduled Orders map Maps local_offer Retain & Grow …" at bounding box center [93, 371] width 185 height 681
click at [74, 652] on div "dashboard Dashboard update Scheduled Orders map Maps local_offer Retain & Grow …" at bounding box center [93, 371] width 185 height 681
click at [76, 652] on div "dashboard Dashboard update Scheduled Orders map Maps local_offer Retain & Grow …" at bounding box center [93, 371] width 185 height 681
click at [76, 610] on div "dashboard Dashboard update Scheduled Orders map Maps local_offer Retain & Grow …" at bounding box center [93, 371] width 185 height 681
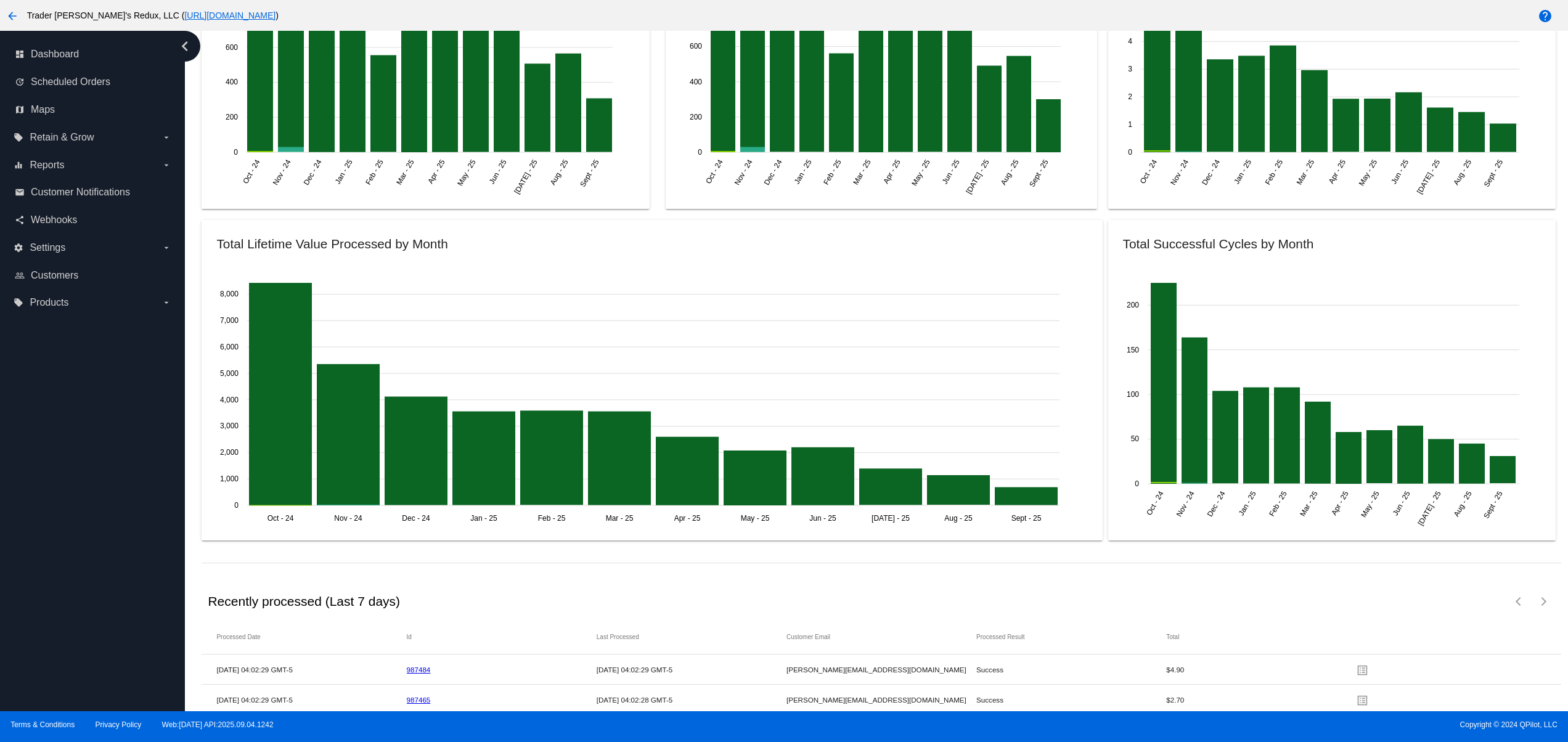
click at [75, 575] on div "dashboard Dashboard update Scheduled Orders map Maps local_offer Retain & Grow …" at bounding box center [93, 371] width 185 height 681
click at [74, 568] on div "dashboard Dashboard update Scheduled Orders map Maps local_offer Retain & Grow …" at bounding box center [93, 371] width 185 height 681
click at [72, 540] on div "dashboard Dashboard update Scheduled Orders map Maps local_offer Retain & Grow …" at bounding box center [93, 371] width 185 height 681
click at [71, 508] on div "dashboard Dashboard update Scheduled Orders map Maps local_offer Retain & Grow …" at bounding box center [93, 371] width 185 height 681
click at [68, 477] on div "dashboard Dashboard update Scheduled Orders map Maps local_offer Retain & Grow …" at bounding box center [93, 371] width 185 height 681
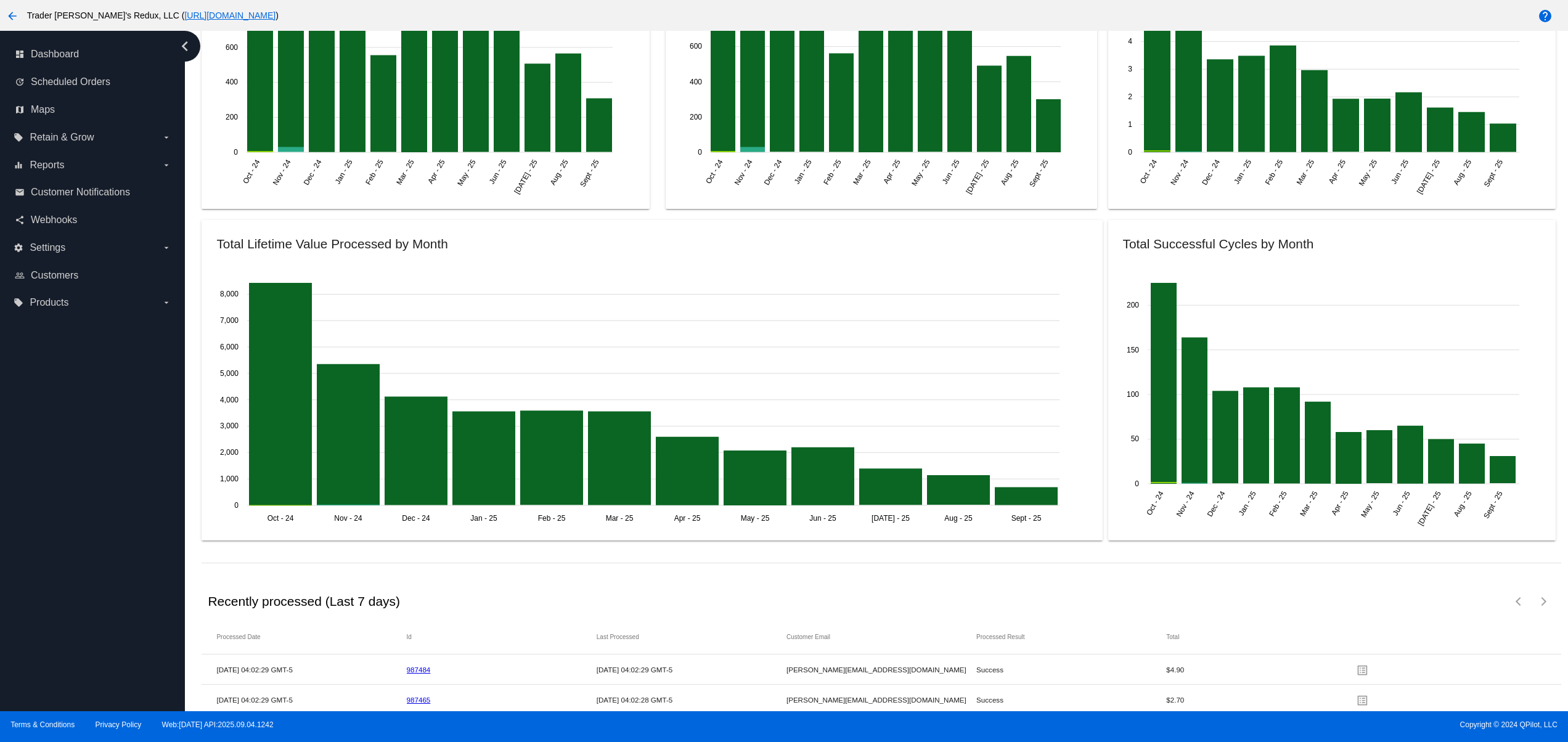
click at [68, 447] on div "dashboard Dashboard update Scheduled Orders map Maps local_offer Retain & Grow …" at bounding box center [93, 371] width 185 height 681
click at [147, 679] on div "dashboard Dashboard update Scheduled Orders map Maps local_offer Retain & Grow …" at bounding box center [93, 371] width 185 height 681
click at [131, 629] on div "dashboard Dashboard update Scheduled Orders map Maps local_offer Retain & Grow …" at bounding box center [93, 371] width 185 height 681
click at [127, 570] on div "dashboard Dashboard update Scheduled Orders map Maps local_offer Retain & Grow …" at bounding box center [93, 371] width 185 height 681
click at [114, 528] on div "dashboard Dashboard update Scheduled Orders map Maps local_offer Retain & Grow …" at bounding box center [93, 371] width 185 height 681
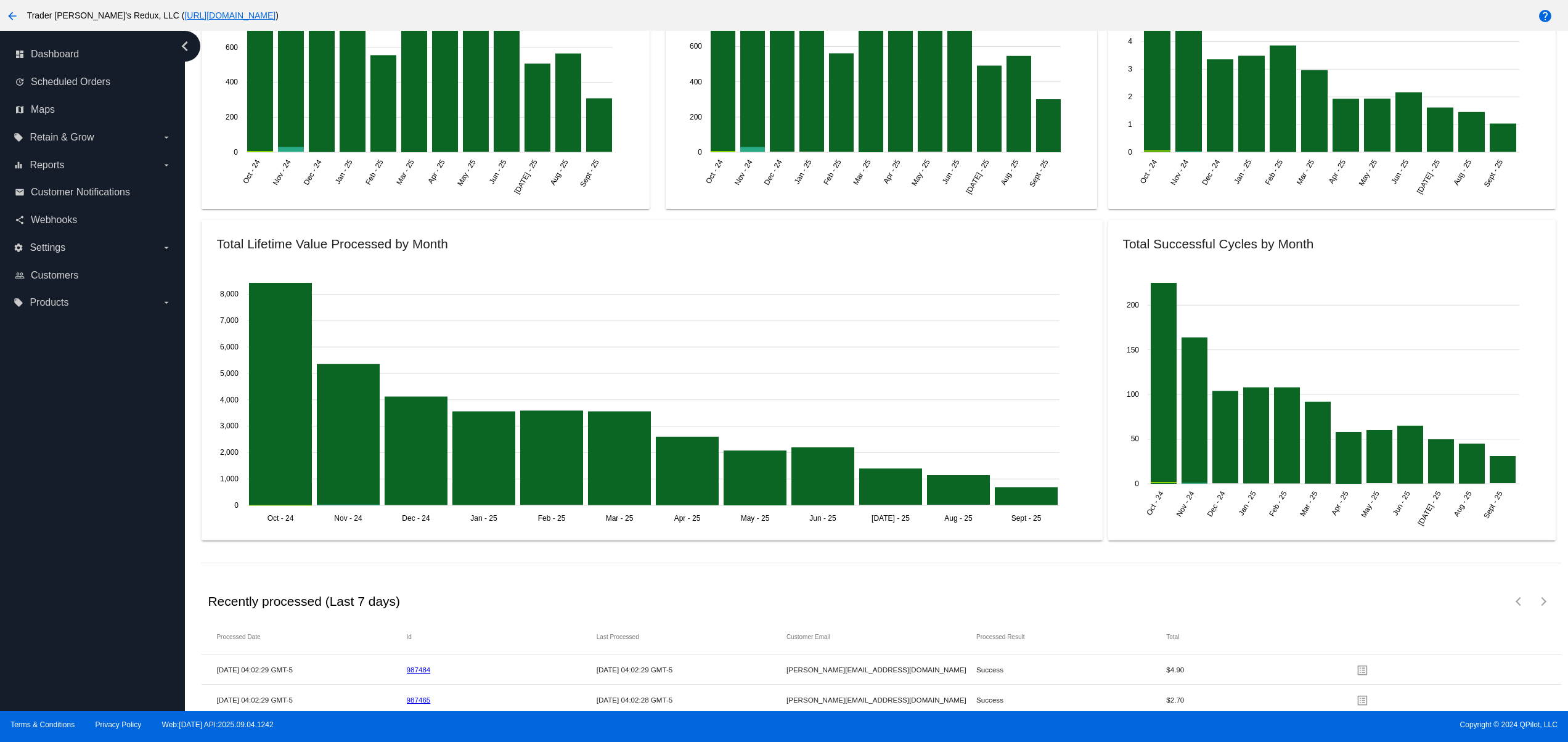
click at [107, 496] on div "dashboard Dashboard update Scheduled Orders map Maps local_offer Retain & Grow …" at bounding box center [93, 371] width 185 height 681
click at [106, 464] on div "dashboard Dashboard update Scheduled Orders map Maps local_offer Retain & Grow …" at bounding box center [93, 371] width 185 height 681
click at [106, 444] on div "dashboard Dashboard update Scheduled Orders map Maps local_offer Retain & Grow …" at bounding box center [93, 371] width 185 height 681
click at [106, 422] on div "dashboard Dashboard update Scheduled Orders map Maps local_offer Retain & Grow …" at bounding box center [93, 371] width 185 height 681
click at [48, 658] on div "dashboard Dashboard update Scheduled Orders map Maps local_offer Retain & Grow …" at bounding box center [93, 371] width 185 height 681
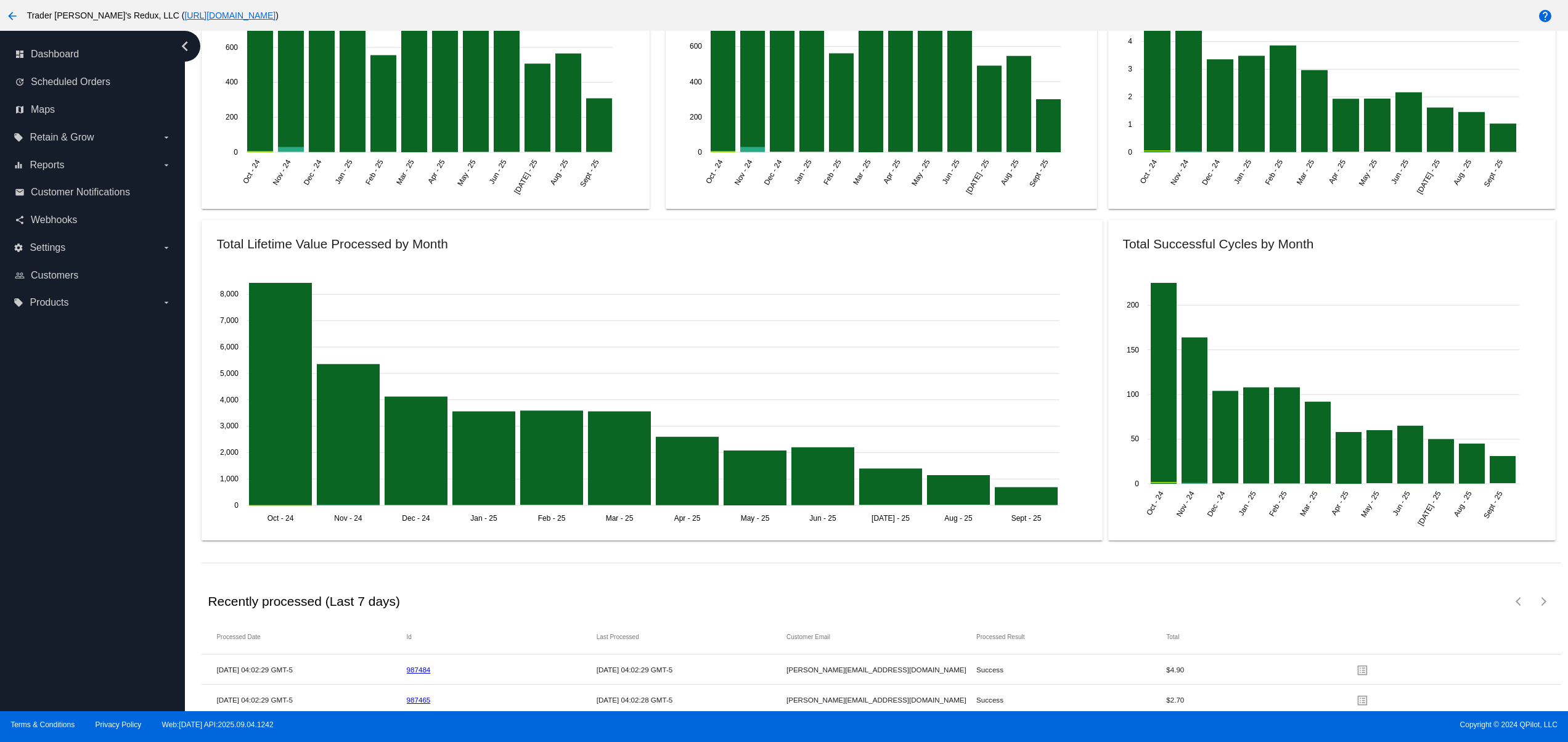
click at [46, 603] on div "dashboard Dashboard update Scheduled Orders map Maps local_offer Retain & Grow …" at bounding box center [93, 371] width 185 height 681
click at [42, 550] on div "dashboard Dashboard update Scheduled Orders map Maps local_offer Retain & Grow …" at bounding box center [93, 371] width 185 height 681
click at [42, 504] on div "dashboard Dashboard update Scheduled Orders map Maps local_offer Retain & Grow …" at bounding box center [93, 371] width 185 height 681
click at [42, 479] on div "dashboard Dashboard update Scheduled Orders map Maps local_offer Retain & Grow …" at bounding box center [93, 371] width 185 height 681
click at [42, 451] on div "dashboard Dashboard update Scheduled Orders map Maps local_offer Retain & Grow …" at bounding box center [93, 371] width 185 height 681
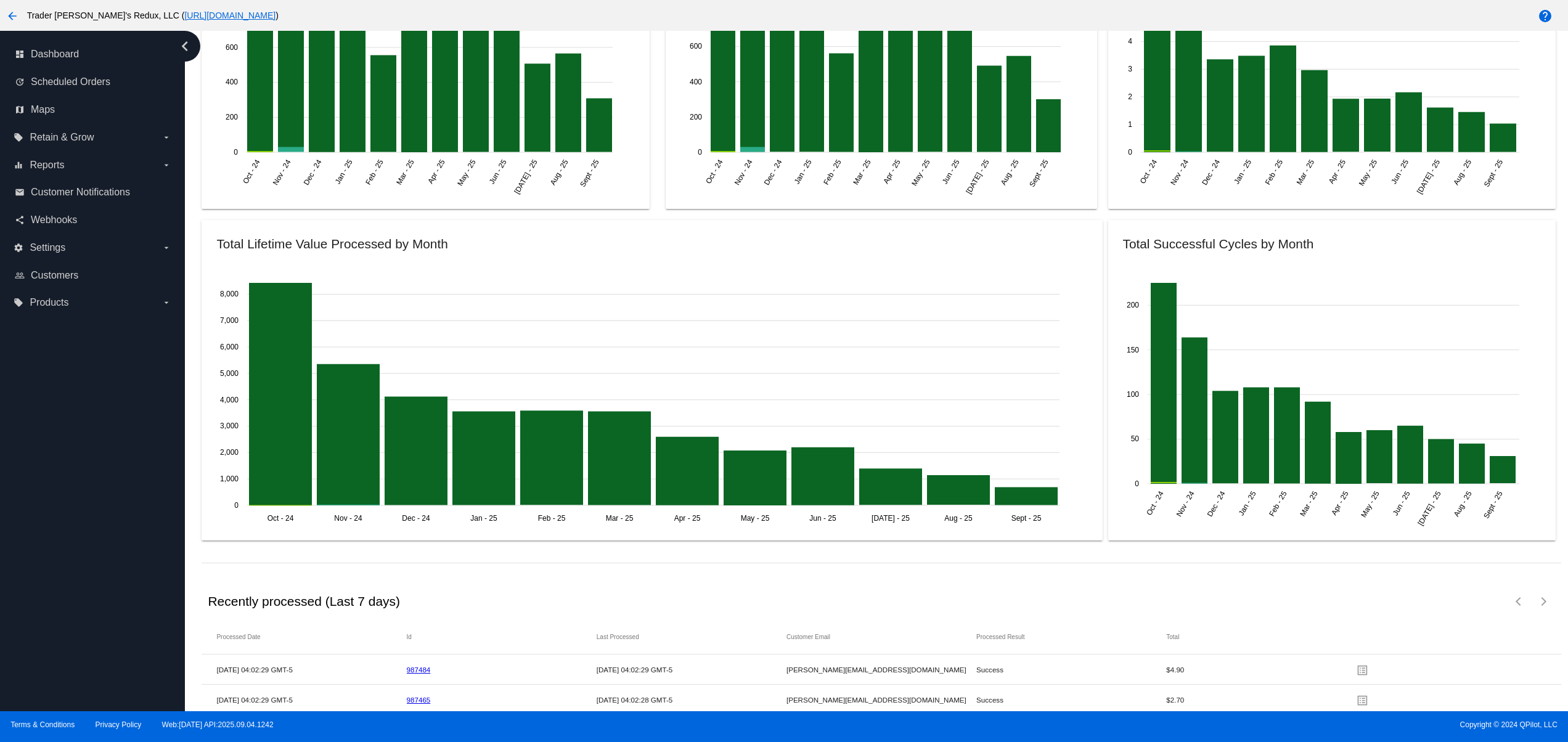
click at [40, 432] on div "dashboard Dashboard update Scheduled Orders map Maps local_offer Retain & Grow …" at bounding box center [93, 371] width 185 height 681
click at [39, 397] on div "dashboard Dashboard update Scheduled Orders map Maps local_offer Retain & Grow …" at bounding box center [93, 371] width 185 height 681
click at [107, 664] on div "dashboard Dashboard update Scheduled Orders map Maps local_offer Retain & Grow …" at bounding box center [93, 371] width 185 height 681
click at [102, 647] on div "dashboard Dashboard update Scheduled Orders map Maps local_offer Retain & Grow …" at bounding box center [93, 371] width 185 height 681
click at [102, 597] on div "dashboard Dashboard update Scheduled Orders map Maps local_offer Retain & Grow …" at bounding box center [93, 371] width 185 height 681
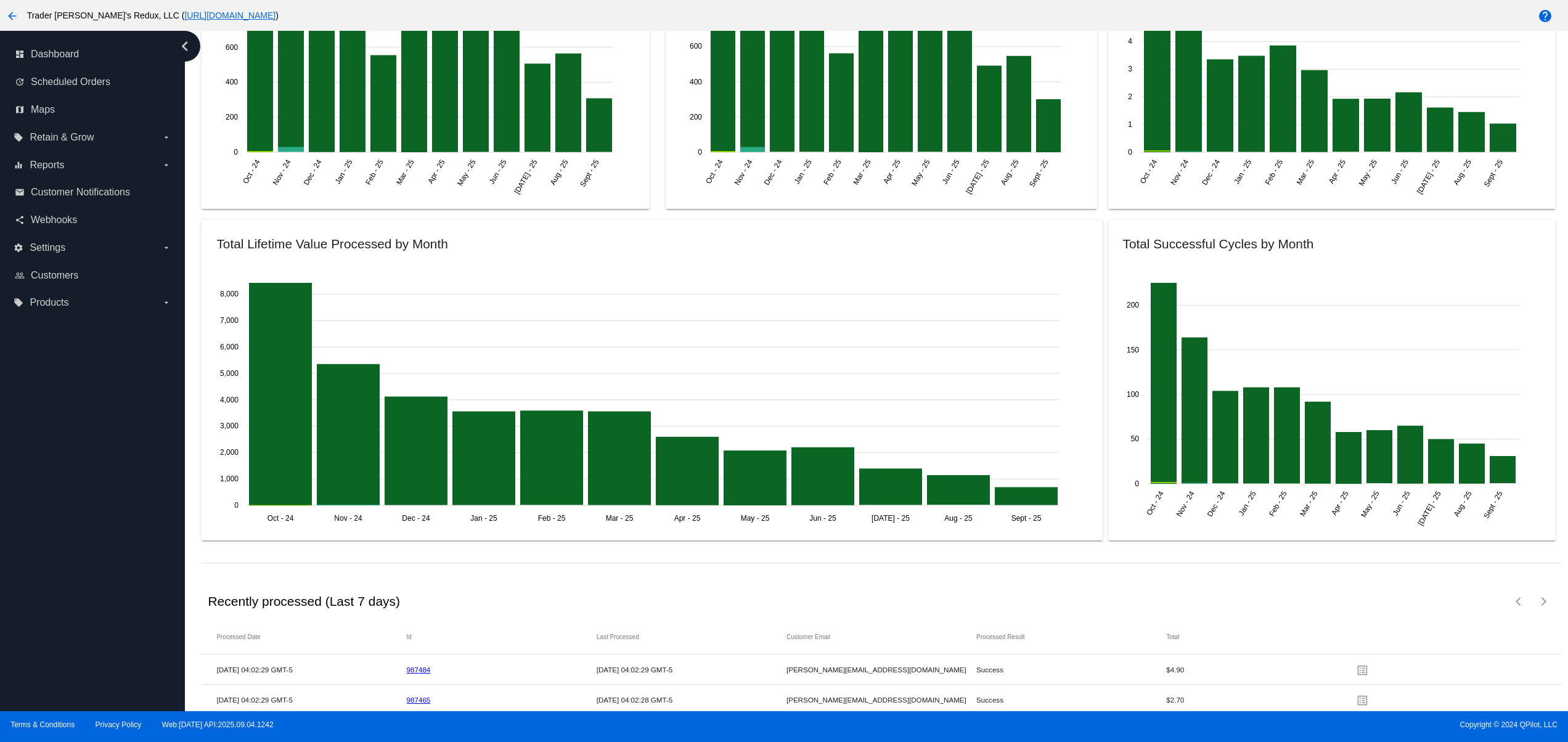
click at [102, 546] on div "dashboard Dashboard update Scheduled Orders map Maps local_offer Retain & Grow …" at bounding box center [93, 371] width 185 height 681
click at [100, 496] on div "dashboard Dashboard update Scheduled Orders map Maps local_offer Retain & Grow …" at bounding box center [93, 371] width 185 height 681
drag, startPoint x: 87, startPoint y: 439, endPoint x: 83, endPoint y: 391, distance: 48.2
click at [87, 437] on div "dashboard Dashboard update Scheduled Orders map Maps local_offer Retain & Grow …" at bounding box center [93, 371] width 185 height 681
click at [83, 390] on div "dashboard Dashboard update Scheduled Orders map Maps local_offer Retain & Grow …" at bounding box center [93, 371] width 185 height 681
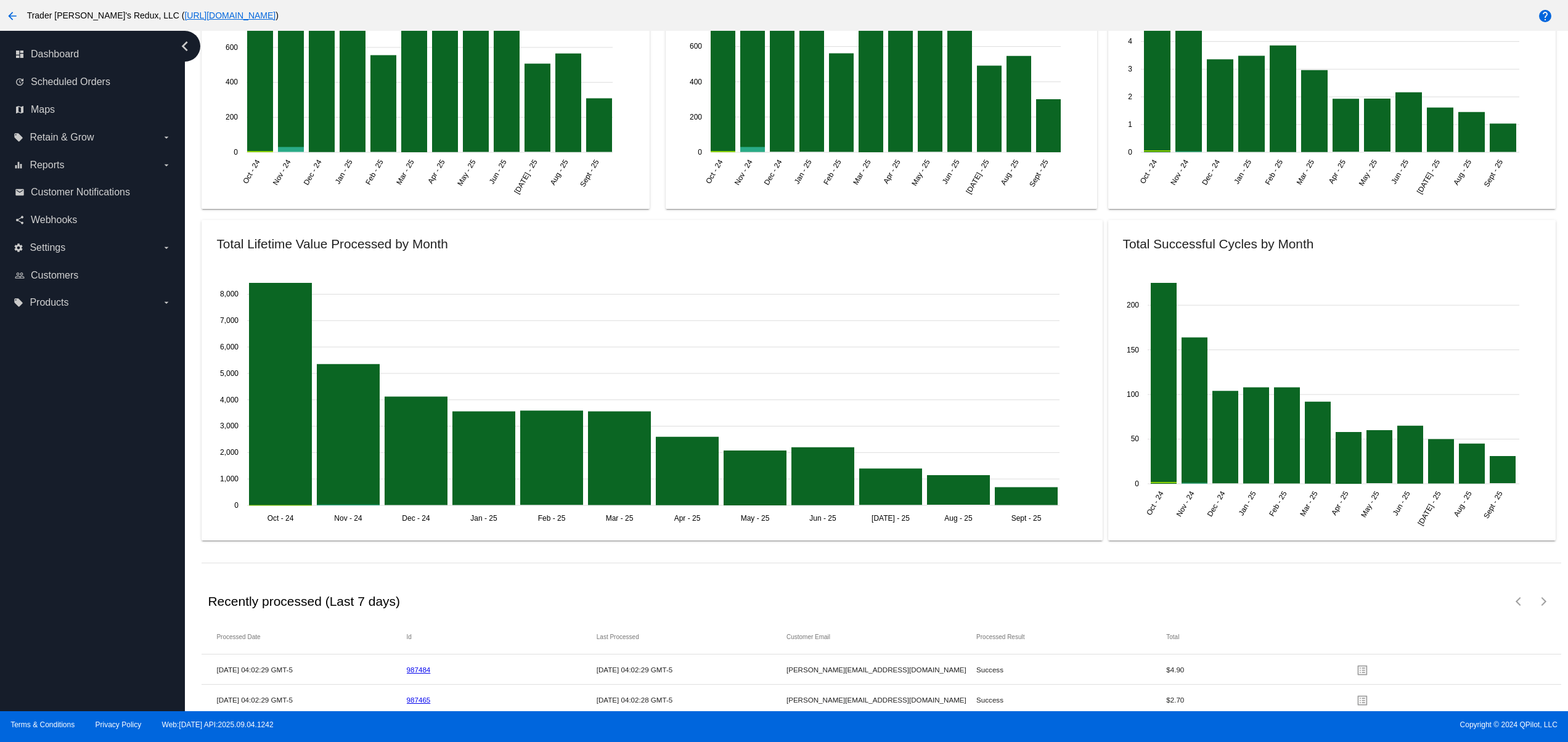
click at [82, 360] on div "dashboard Dashboard update Scheduled Orders map Maps local_offer Retain & Grow …" at bounding box center [93, 371] width 185 height 681
click at [148, 679] on div "dashboard Dashboard update Scheduled Orders map Maps local_offer Retain & Grow …" at bounding box center [93, 371] width 185 height 681
click at [149, 625] on div "dashboard Dashboard update Scheduled Orders map Maps local_offer Retain & Grow …" at bounding box center [93, 371] width 185 height 681
click at [139, 558] on div "dashboard Dashboard update Scheduled Orders map Maps local_offer Retain & Grow …" at bounding box center [93, 371] width 185 height 681
click at [129, 508] on div "dashboard Dashboard update Scheduled Orders map Maps local_offer Retain & Grow …" at bounding box center [93, 371] width 185 height 681
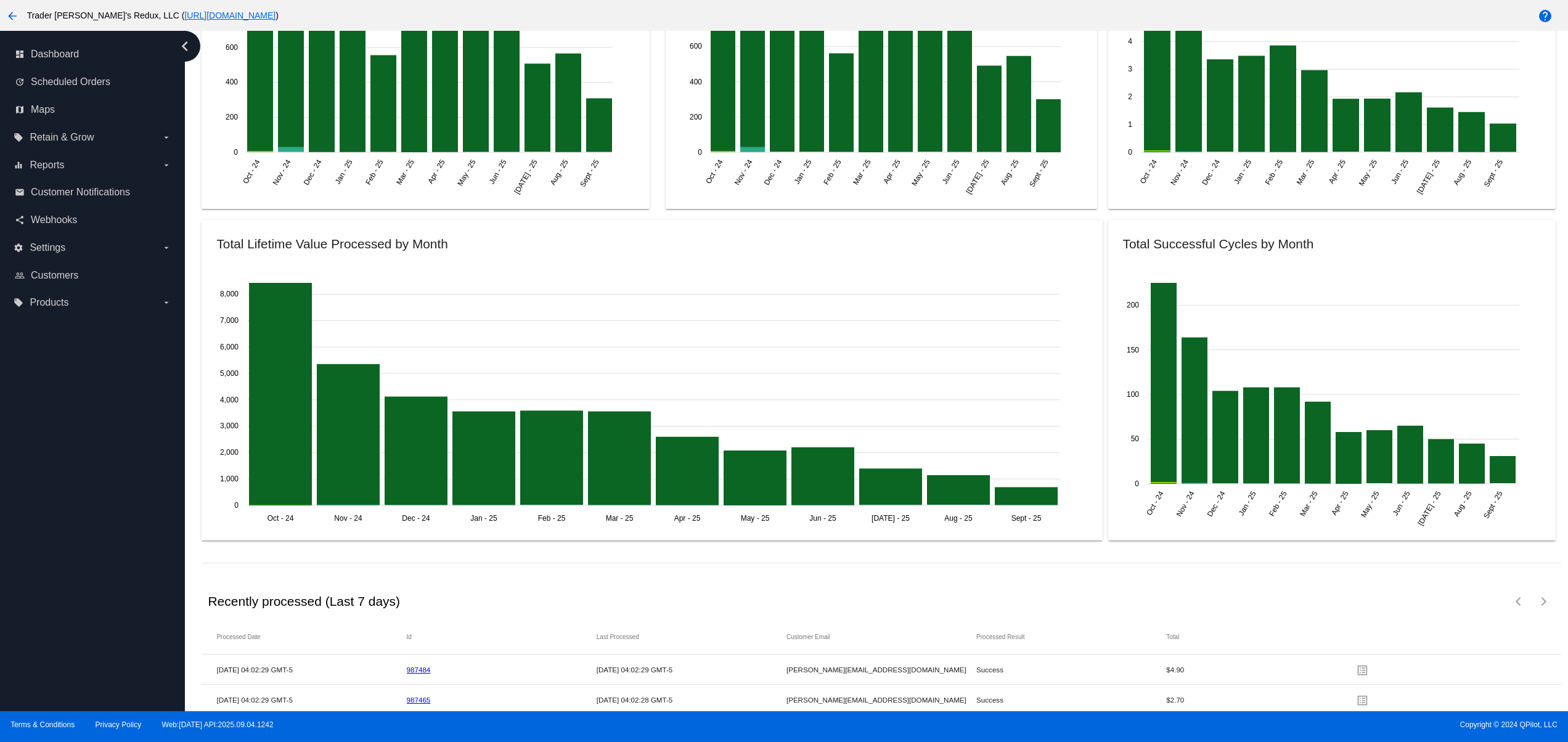
click at [127, 461] on div "dashboard Dashboard update Scheduled Orders map Maps local_offer Retain & Grow …" at bounding box center [93, 371] width 185 height 681
click at [127, 430] on div "dashboard Dashboard update Scheduled Orders map Maps local_offer Retain & Grow …" at bounding box center [93, 371] width 185 height 681
click at [127, 419] on div "dashboard Dashboard update Scheduled Orders map Maps local_offer Retain & Grow …" at bounding box center [93, 371] width 185 height 681
click at [127, 397] on div "dashboard Dashboard update Scheduled Orders map Maps local_offer Retain & Grow …" at bounding box center [93, 371] width 185 height 681
click at [127, 375] on div "dashboard Dashboard update Scheduled Orders map Maps local_offer Retain & Grow …" at bounding box center [93, 371] width 185 height 681
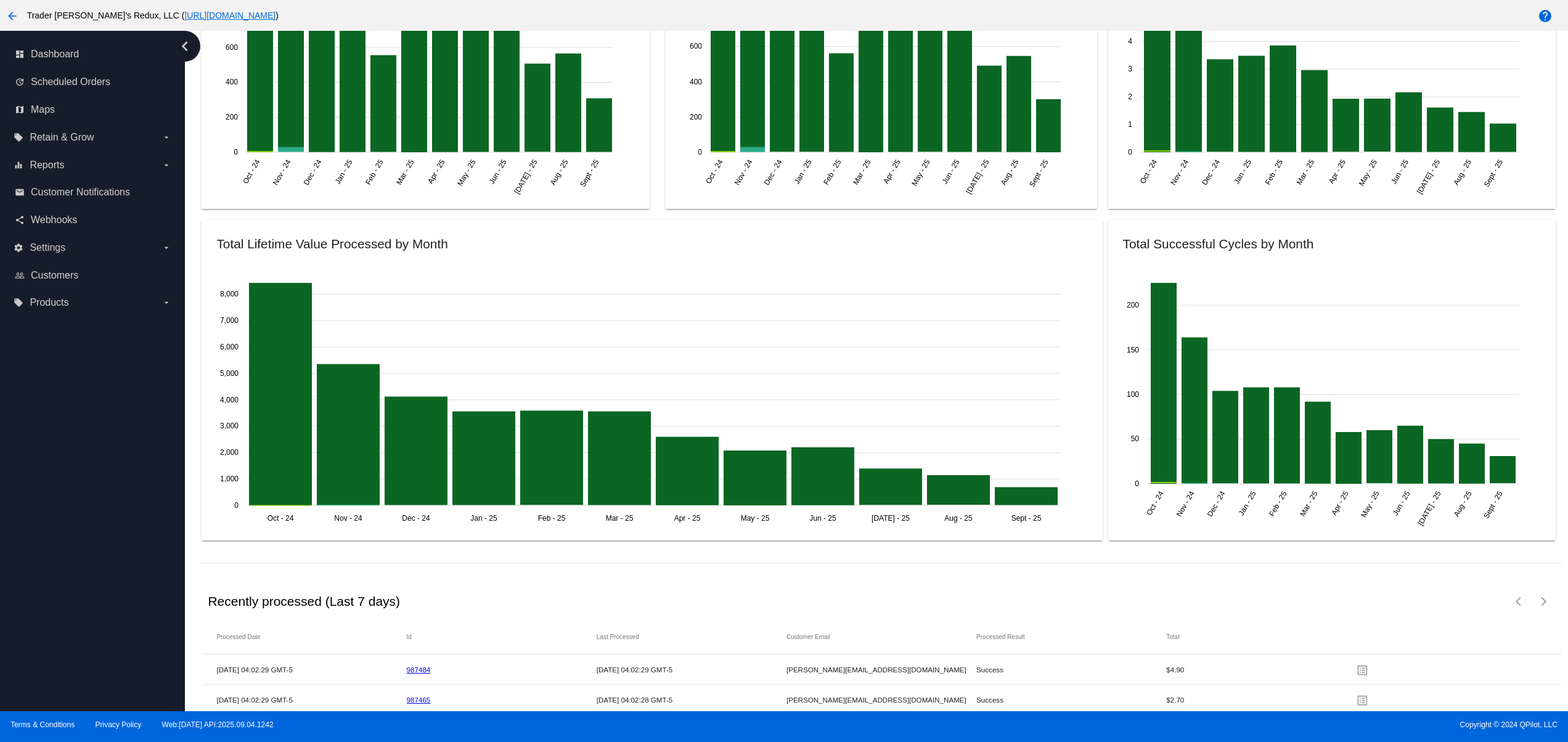
click at [29, 655] on div "dashboard Dashboard update Scheduled Orders map Maps local_offer Retain & Grow …" at bounding box center [93, 371] width 185 height 681
click at [29, 632] on div "dashboard Dashboard update Scheduled Orders map Maps local_offer Retain & Grow …" at bounding box center [93, 371] width 185 height 681
click at [28, 582] on div "dashboard Dashboard update Scheduled Orders map Maps local_offer Retain & Grow …" at bounding box center [93, 371] width 185 height 681
click at [24, 553] on div "dashboard Dashboard update Scheduled Orders map Maps local_offer Retain & Grow …" at bounding box center [93, 371] width 185 height 681
click at [20, 518] on div "dashboard Dashboard update Scheduled Orders map Maps local_offer Retain & Grow …" at bounding box center [93, 371] width 185 height 681
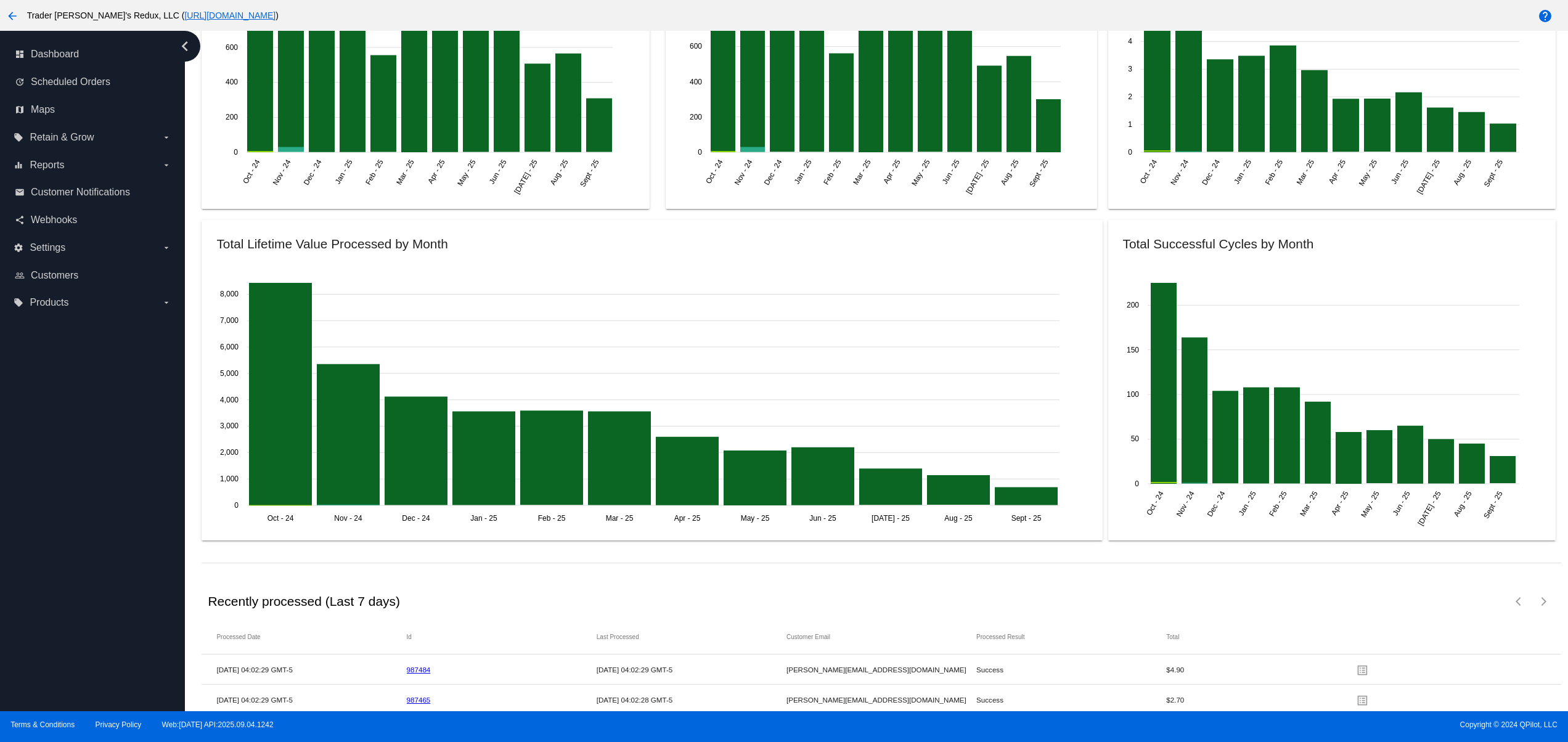
click at [25, 437] on div "dashboard Dashboard update Scheduled Orders map Maps local_offer Retain & Grow …" at bounding box center [93, 371] width 185 height 681
click at [33, 400] on div "dashboard Dashboard update Scheduled Orders map Maps local_offer Retain & Grow …" at bounding box center [93, 371] width 185 height 681
click at [39, 368] on div "dashboard Dashboard update Scheduled Orders map Maps local_offer Retain & Grow …" at bounding box center [93, 371] width 185 height 681
click at [83, 389] on div "dashboard Dashboard update Scheduled Orders map Maps local_offer Retain & Grow …" at bounding box center [93, 371] width 185 height 681
drag, startPoint x: 97, startPoint y: 484, endPoint x: 112, endPoint y: 548, distance: 65.7
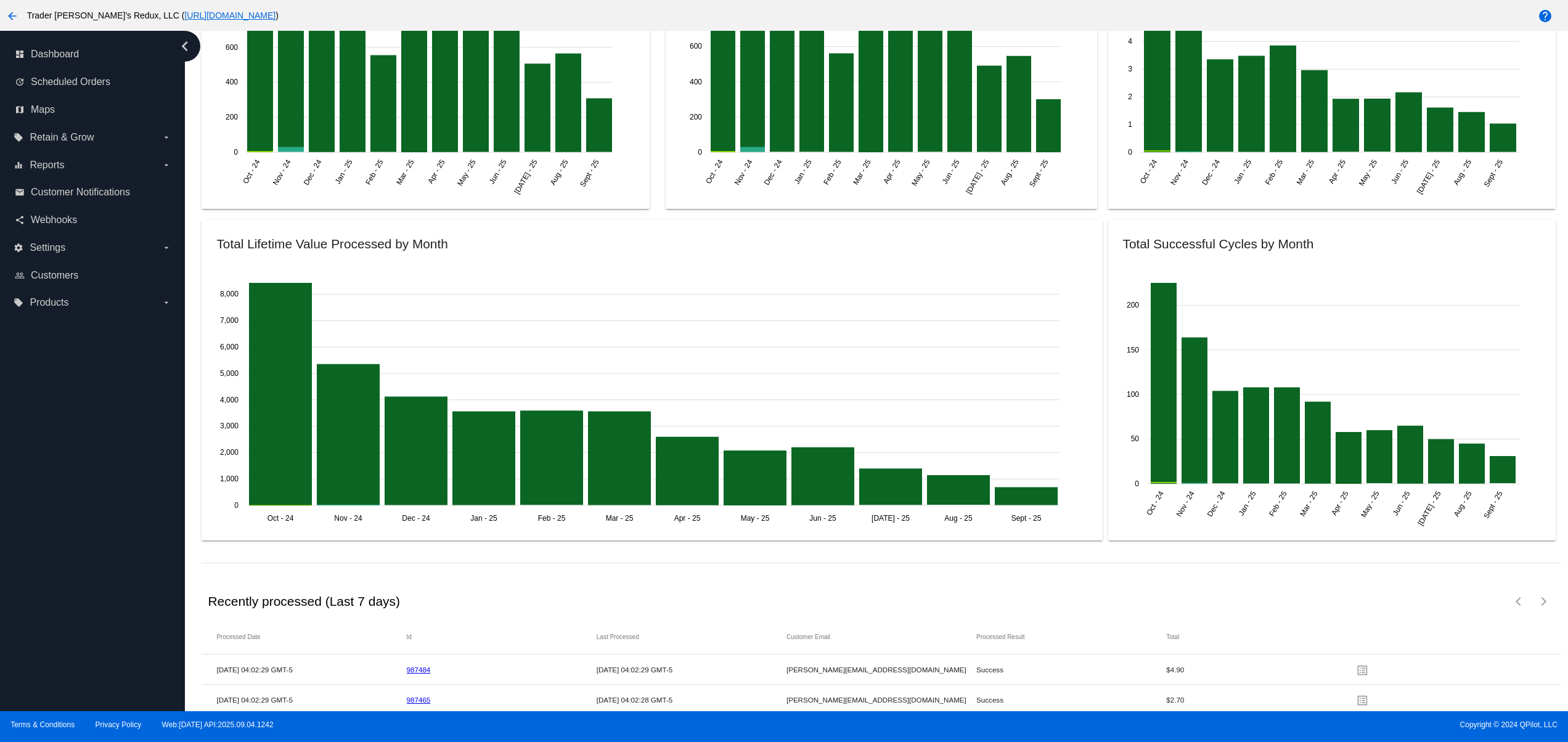
click at [99, 484] on div "dashboard Dashboard update Scheduled Orders map Maps local_offer Retain & Grow …" at bounding box center [93, 371] width 185 height 681
click at [121, 582] on div "dashboard Dashboard update Scheduled Orders map Maps local_offer Retain & Grow …" at bounding box center [93, 371] width 185 height 681
click at [100, 662] on div "dashboard Dashboard update Scheduled Orders map Maps local_offer Retain & Grow …" at bounding box center [93, 371] width 185 height 681
click at [77, 613] on div "dashboard Dashboard update Scheduled Orders map Maps local_offer Retain & Grow …" at bounding box center [93, 371] width 185 height 681
click at [96, 536] on div "dashboard Dashboard update Scheduled Orders map Maps local_offer Retain & Grow …" at bounding box center [93, 371] width 185 height 681
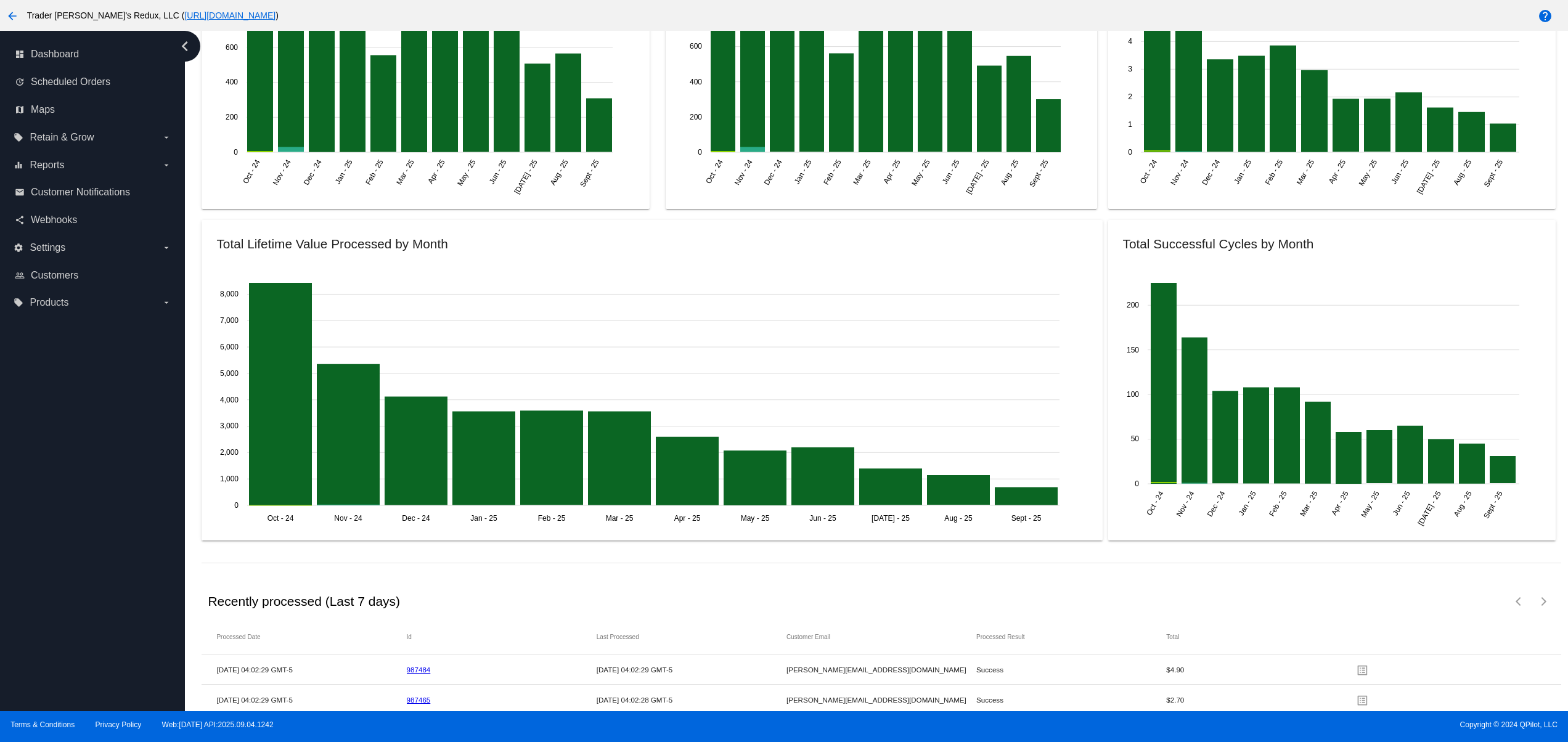
click at [89, 481] on div "dashboard Dashboard update Scheduled Orders map Maps local_offer Retain & Grow …" at bounding box center [93, 371] width 185 height 681
click at [80, 447] on div "dashboard Dashboard update Scheduled Orders map Maps local_offer Retain & Grow …" at bounding box center [93, 371] width 185 height 681
click at [78, 422] on div "dashboard Dashboard update Scheduled Orders map Maps local_offer Retain & Grow …" at bounding box center [93, 371] width 185 height 681
click at [144, 671] on div "dashboard Dashboard update Scheduled Orders map Maps local_offer Retain & Grow …" at bounding box center [93, 371] width 185 height 681
click at [144, 632] on div "dashboard Dashboard update Scheduled Orders map Maps local_offer Retain & Grow …" at bounding box center [93, 371] width 185 height 681
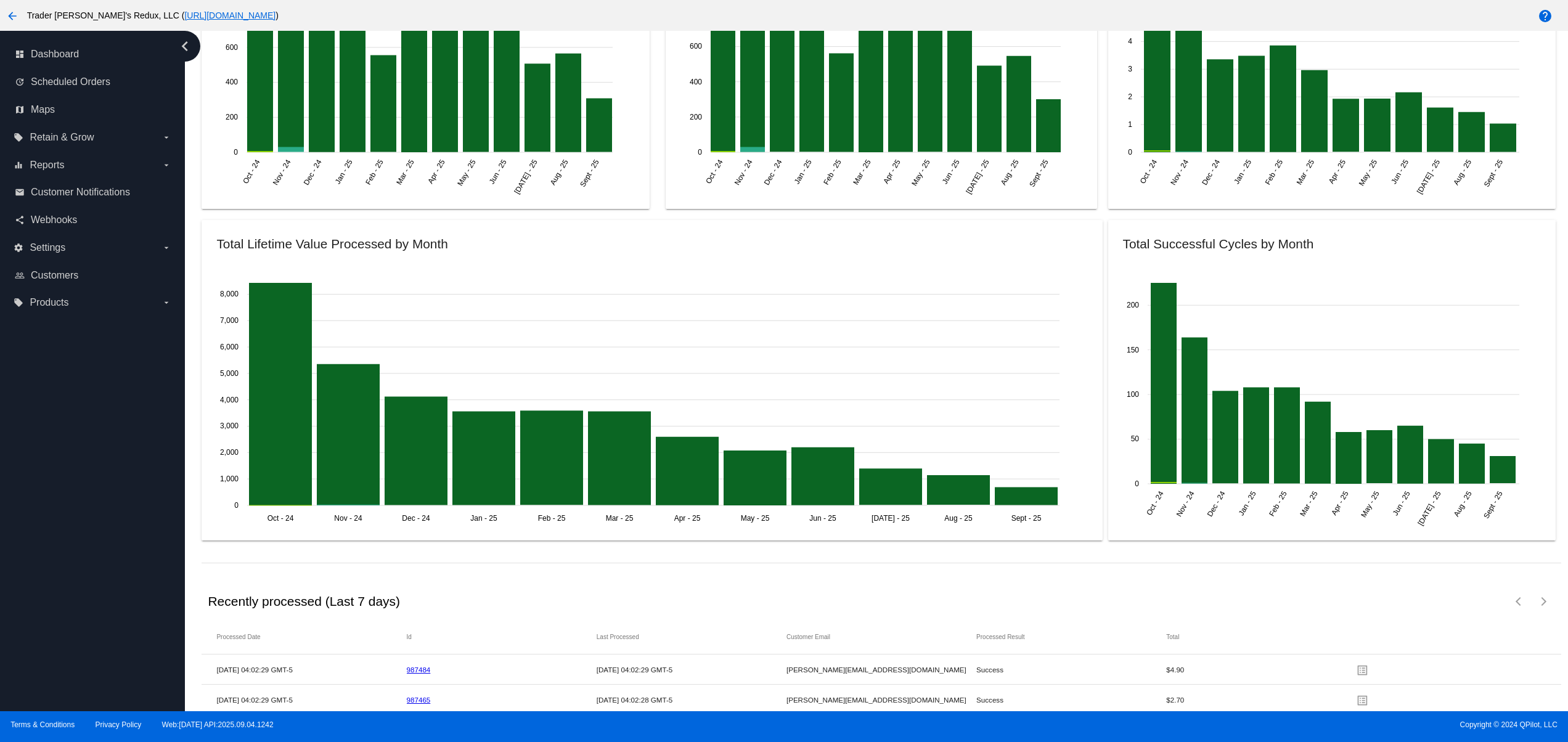
click at [132, 558] on div "dashboard Dashboard update Scheduled Orders map Maps local_offer Retain & Grow …" at bounding box center [93, 371] width 185 height 681
click at [125, 501] on div "dashboard Dashboard update Scheduled Orders map Maps local_offer Retain & Grow …" at bounding box center [93, 371] width 185 height 681
click at [115, 449] on div "dashboard Dashboard update Scheduled Orders map Maps local_offer Retain & Grow …" at bounding box center [93, 371] width 185 height 681
click at [115, 429] on div "dashboard Dashboard update Scheduled Orders map Maps local_offer Retain & Grow …" at bounding box center [93, 371] width 185 height 681
click at [115, 400] on div "dashboard Dashboard update Scheduled Orders map Maps local_offer Retain & Grow …" at bounding box center [93, 371] width 185 height 681
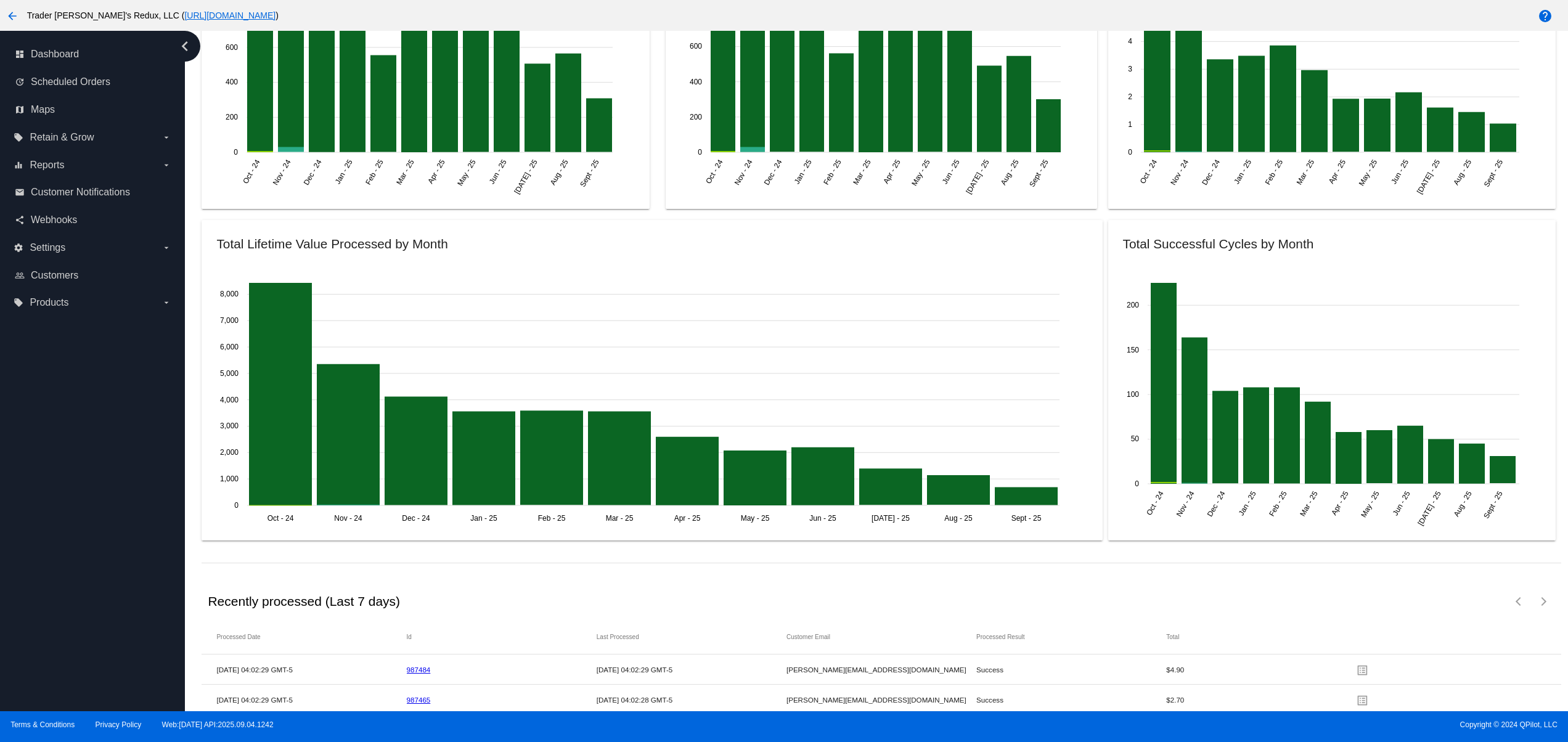
click at [115, 375] on div "dashboard Dashboard update Scheduled Orders map Maps local_offer Retain & Grow …" at bounding box center [93, 371] width 185 height 681
click at [72, 626] on div "dashboard Dashboard update Scheduled Orders map Maps local_offer Retain & Grow …" at bounding box center [93, 371] width 185 height 681
click at [79, 558] on div "dashboard Dashboard update Scheduled Orders map Maps local_offer Retain & Grow …" at bounding box center [93, 371] width 185 height 681
click at [80, 501] on div "dashboard Dashboard update Scheduled Orders map Maps local_offer Retain & Grow …" at bounding box center [93, 371] width 185 height 681
click at [92, 597] on div "dashboard Dashboard update Scheduled Orders map Maps local_offer Retain & Grow …" at bounding box center [93, 371] width 185 height 681
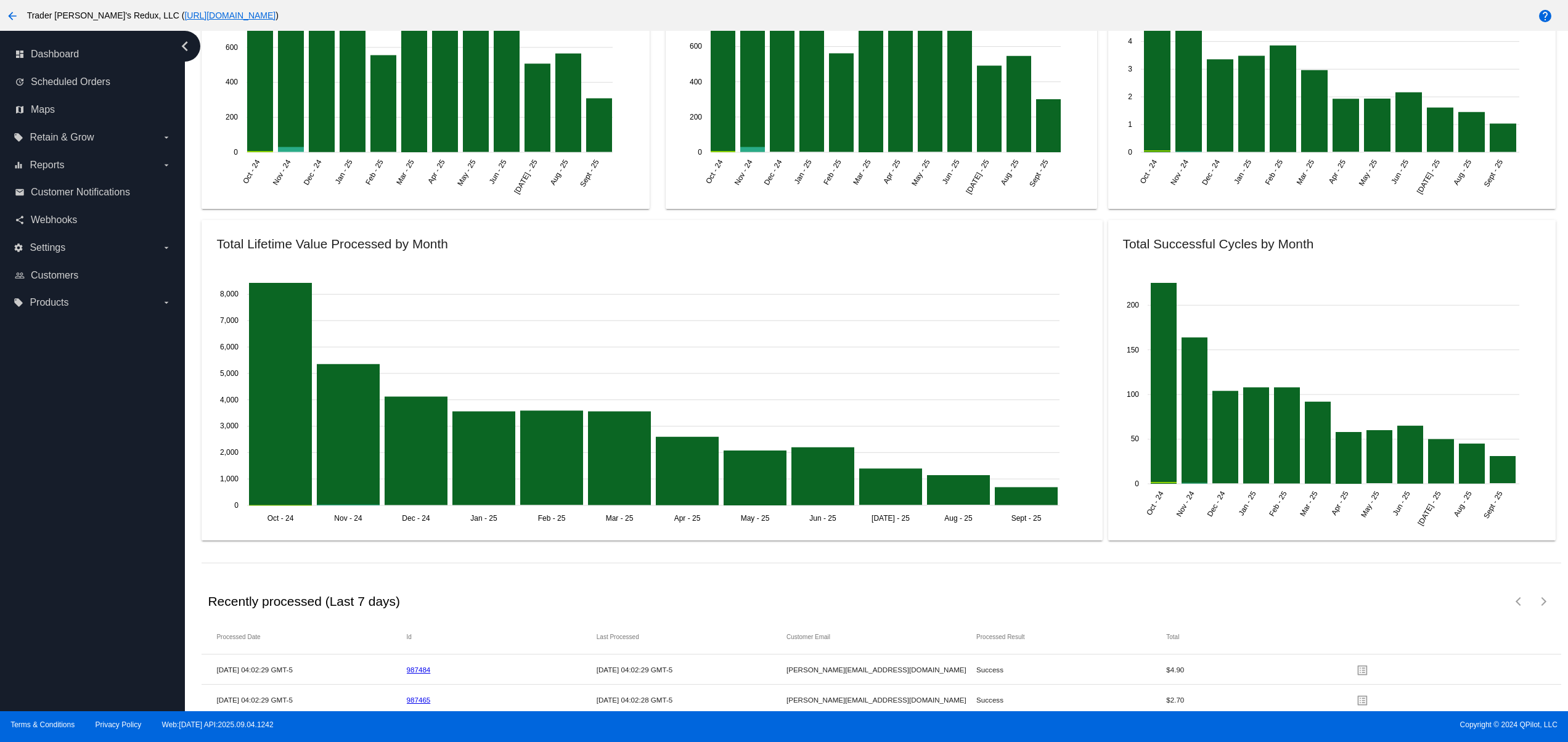
click at [83, 582] on div "dashboard Dashboard update Scheduled Orders map Maps local_offer Retain & Grow …" at bounding box center [93, 371] width 185 height 681
click at [80, 513] on div "dashboard Dashboard update Scheduled Orders map Maps local_offer Retain & Grow …" at bounding box center [93, 371] width 185 height 681
click at [74, 588] on div "dashboard Dashboard update Scheduled Orders map Maps local_offer Retain & Grow …" at bounding box center [93, 371] width 185 height 681
click at [74, 578] on div "dashboard Dashboard update Scheduled Orders map Maps local_offer Retain & Grow …" at bounding box center [93, 371] width 185 height 681
click at [74, 559] on div "dashboard Dashboard update Scheduled Orders map Maps local_offer Retain & Grow …" at bounding box center [93, 371] width 185 height 681
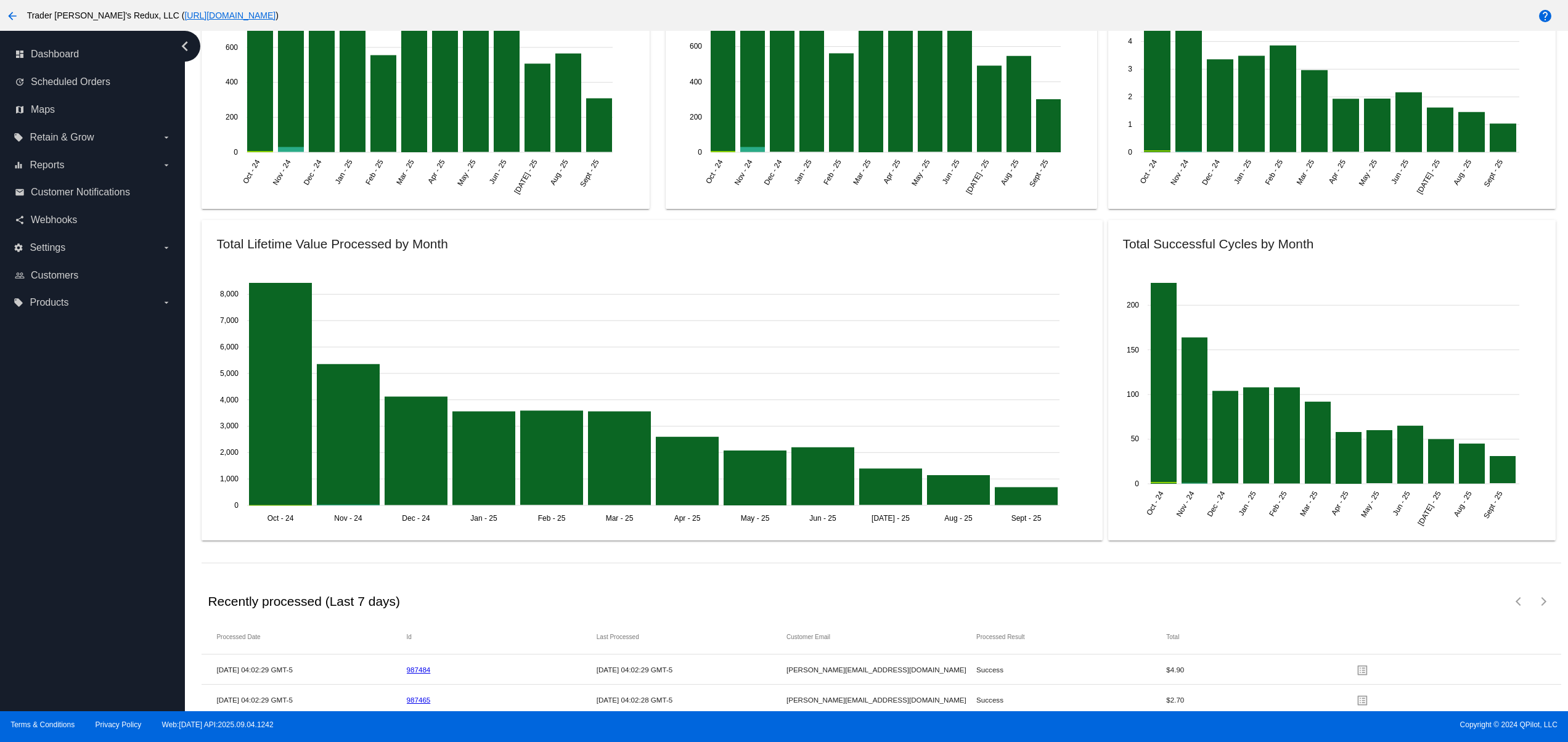
click at [74, 543] on div "dashboard Dashboard update Scheduled Orders map Maps local_offer Retain & Grow …" at bounding box center [93, 371] width 185 height 681
